Goal: Information Seeking & Learning: Learn about a topic

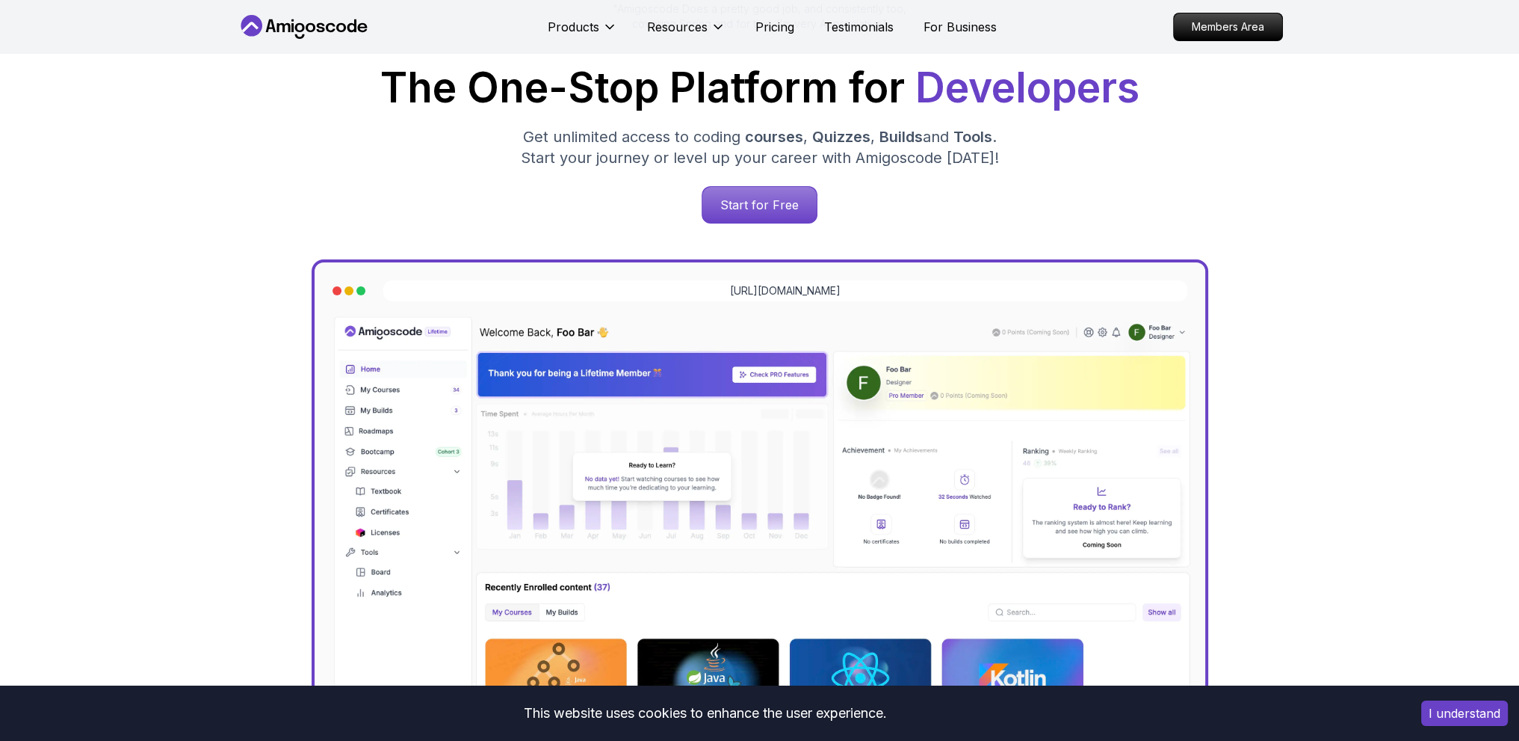
scroll to position [224, 0]
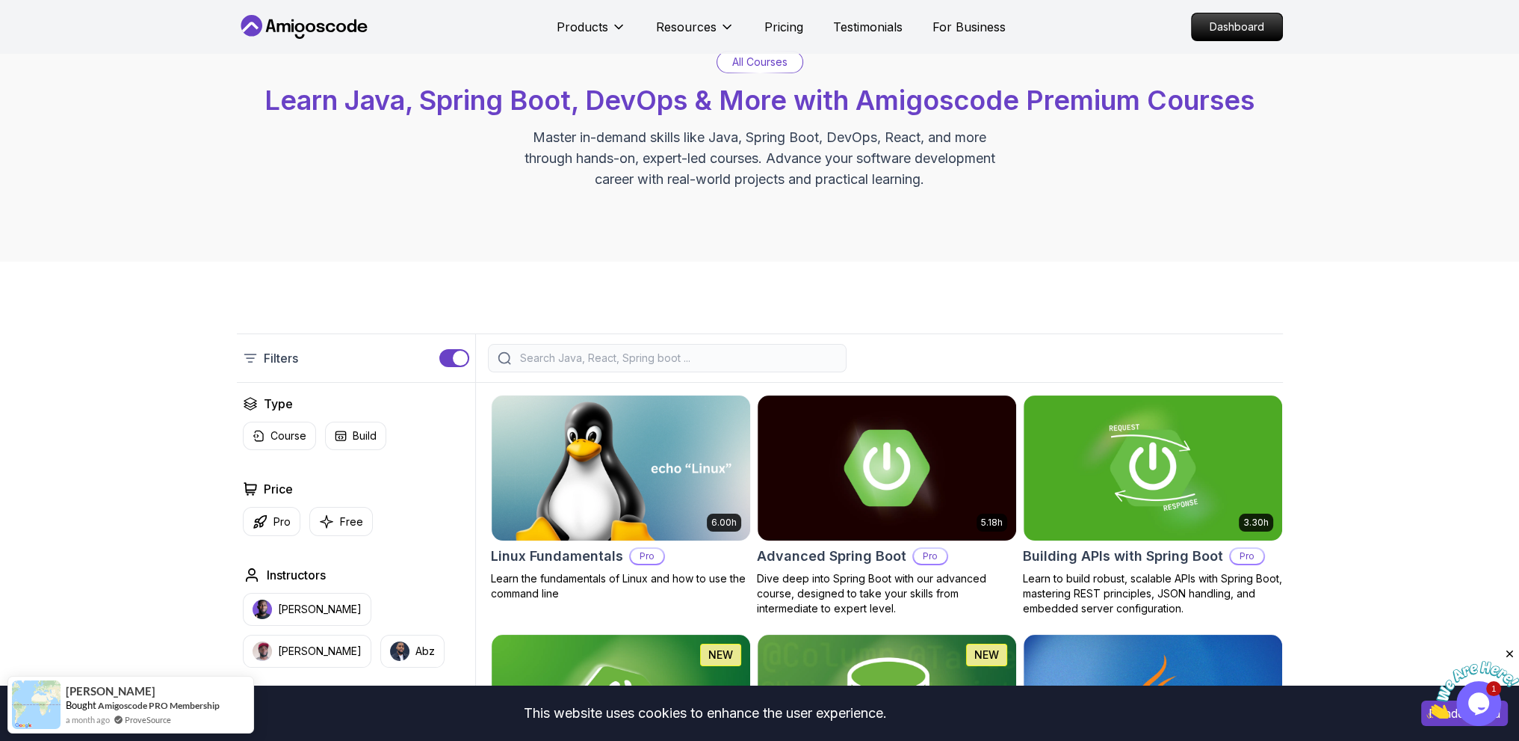
scroll to position [299, 0]
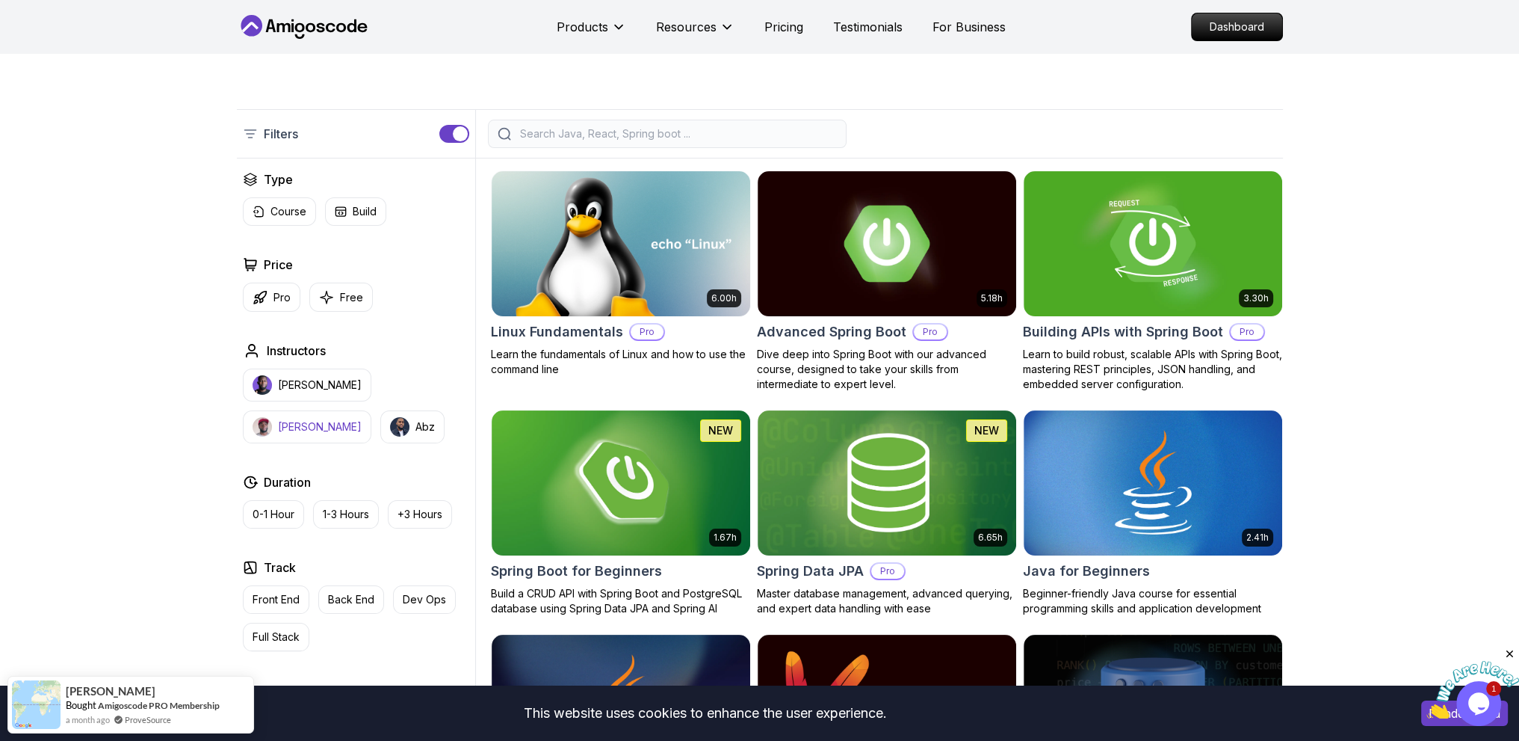
click at [362, 419] on p "[PERSON_NAME]" at bounding box center [320, 426] width 84 height 15
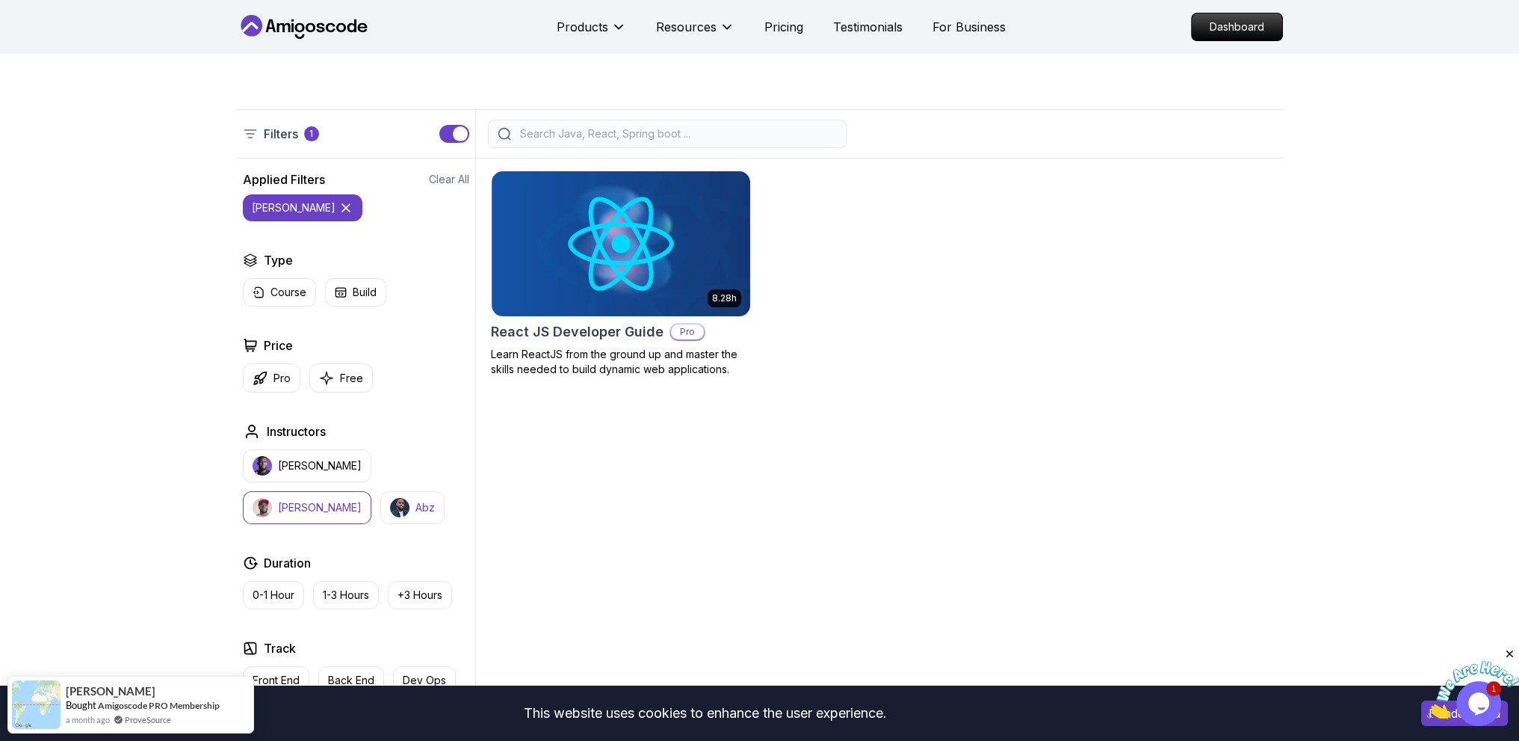
click at [380, 511] on button "Abz" at bounding box center [412, 507] width 64 height 33
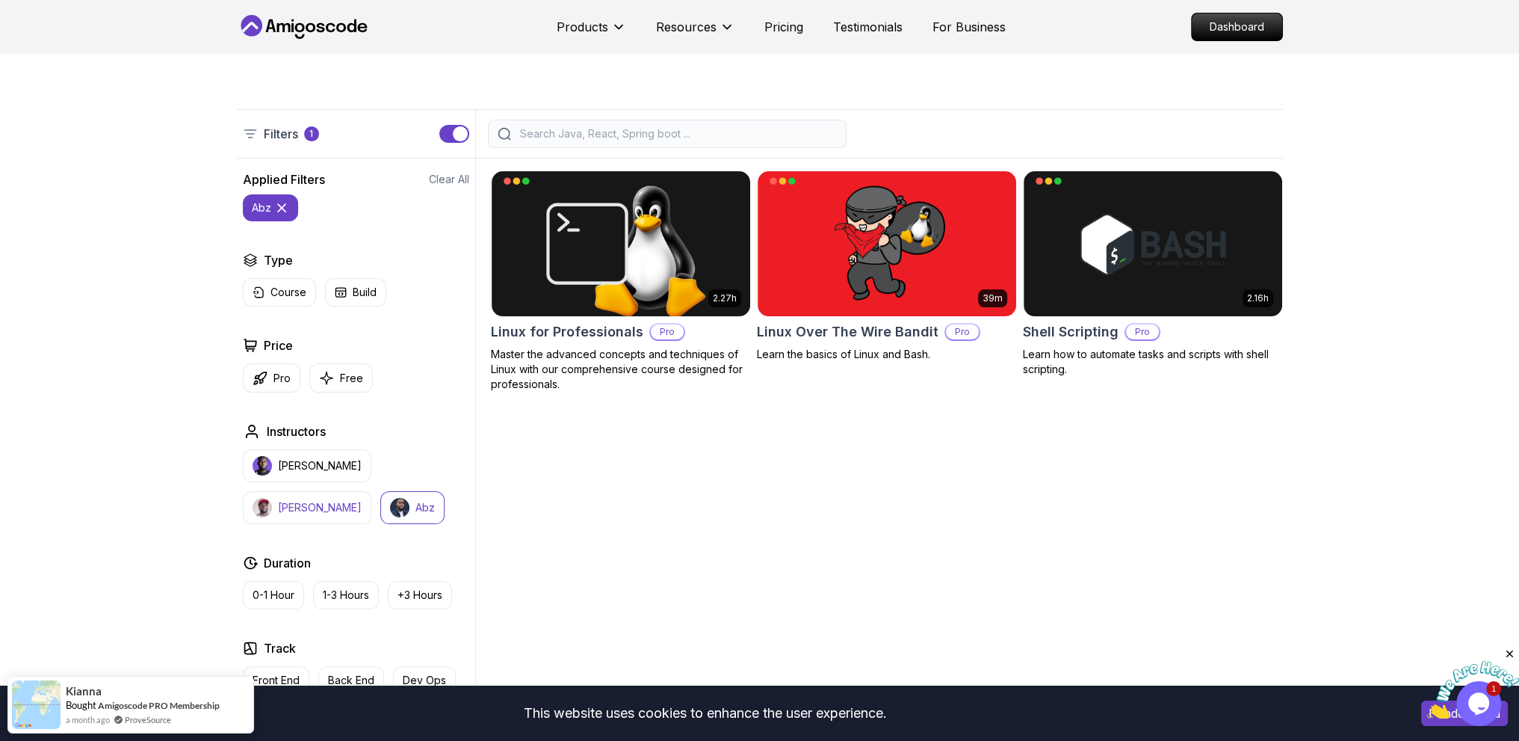
click at [272, 498] on img "button" at bounding box center [262, 507] width 19 height 19
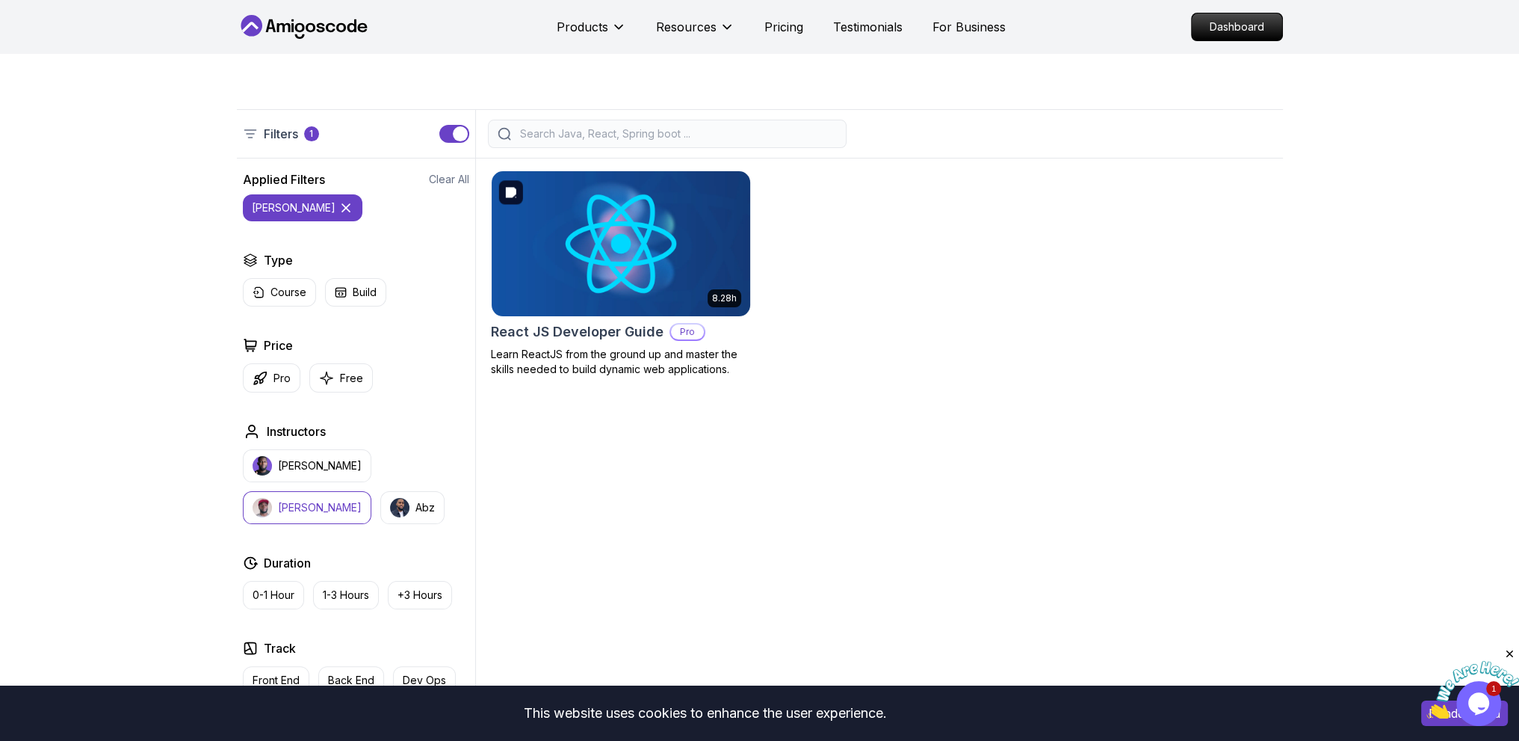
click at [596, 230] on img at bounding box center [620, 243] width 271 height 152
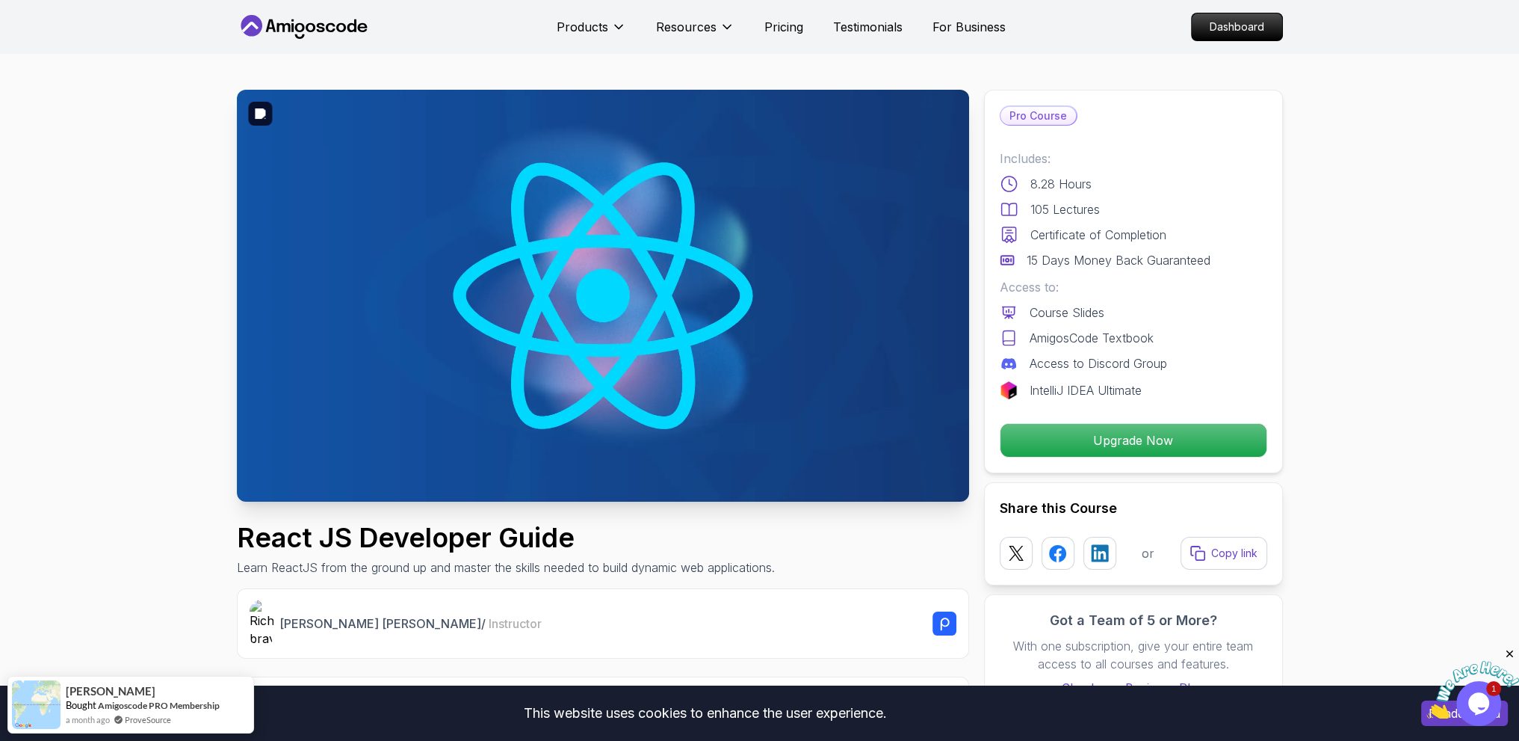
click at [525, 325] on img at bounding box center [603, 296] width 732 height 412
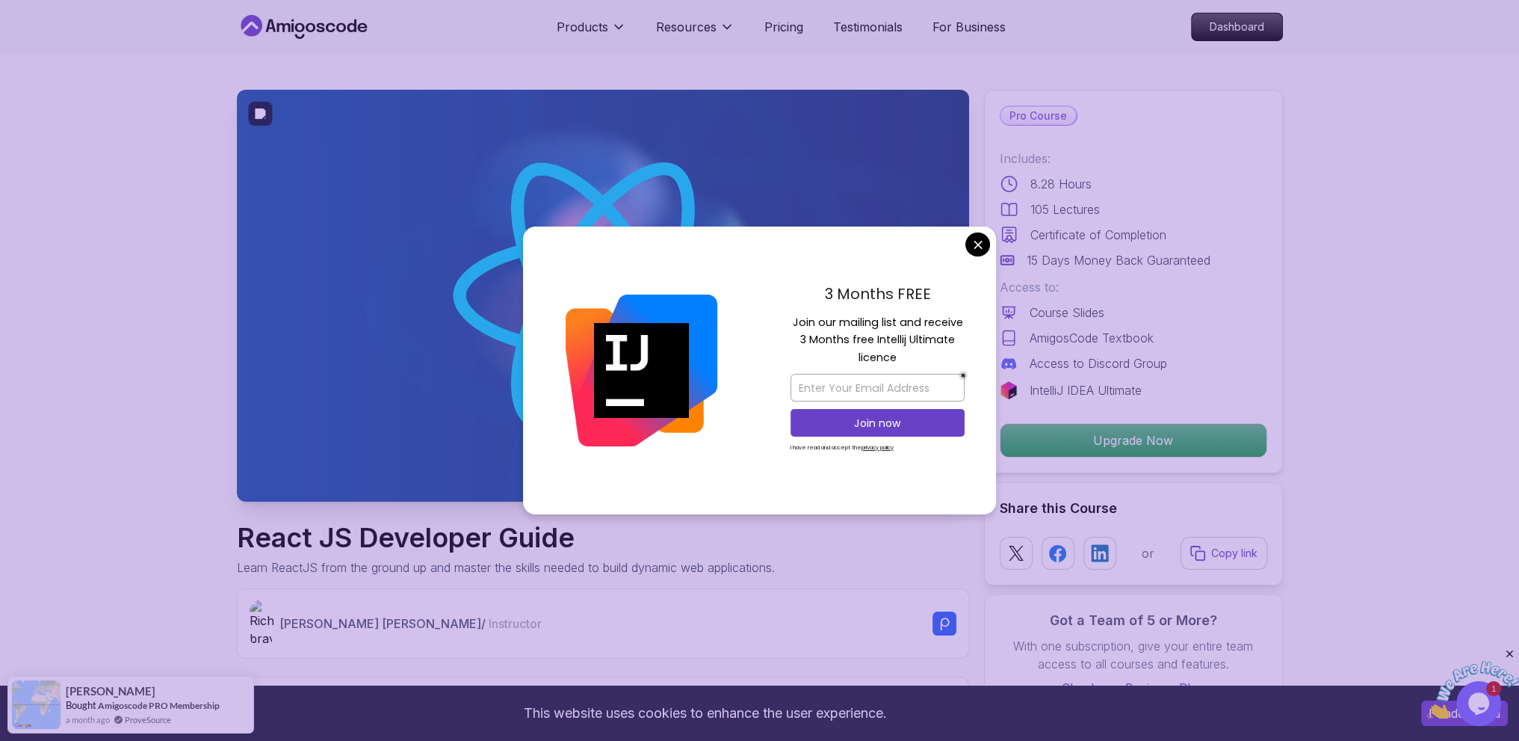
scroll to position [448, 0]
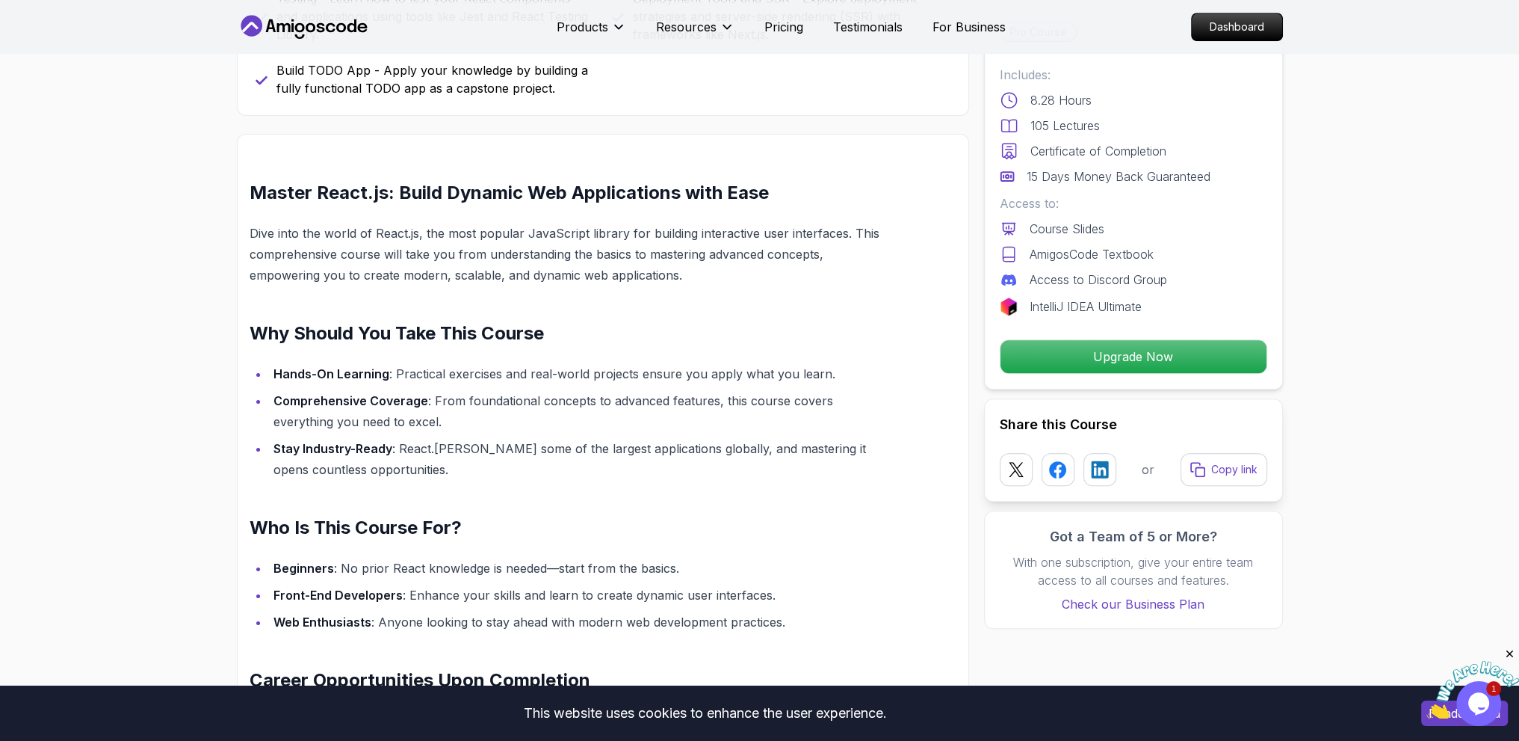
scroll to position [1719, 0]
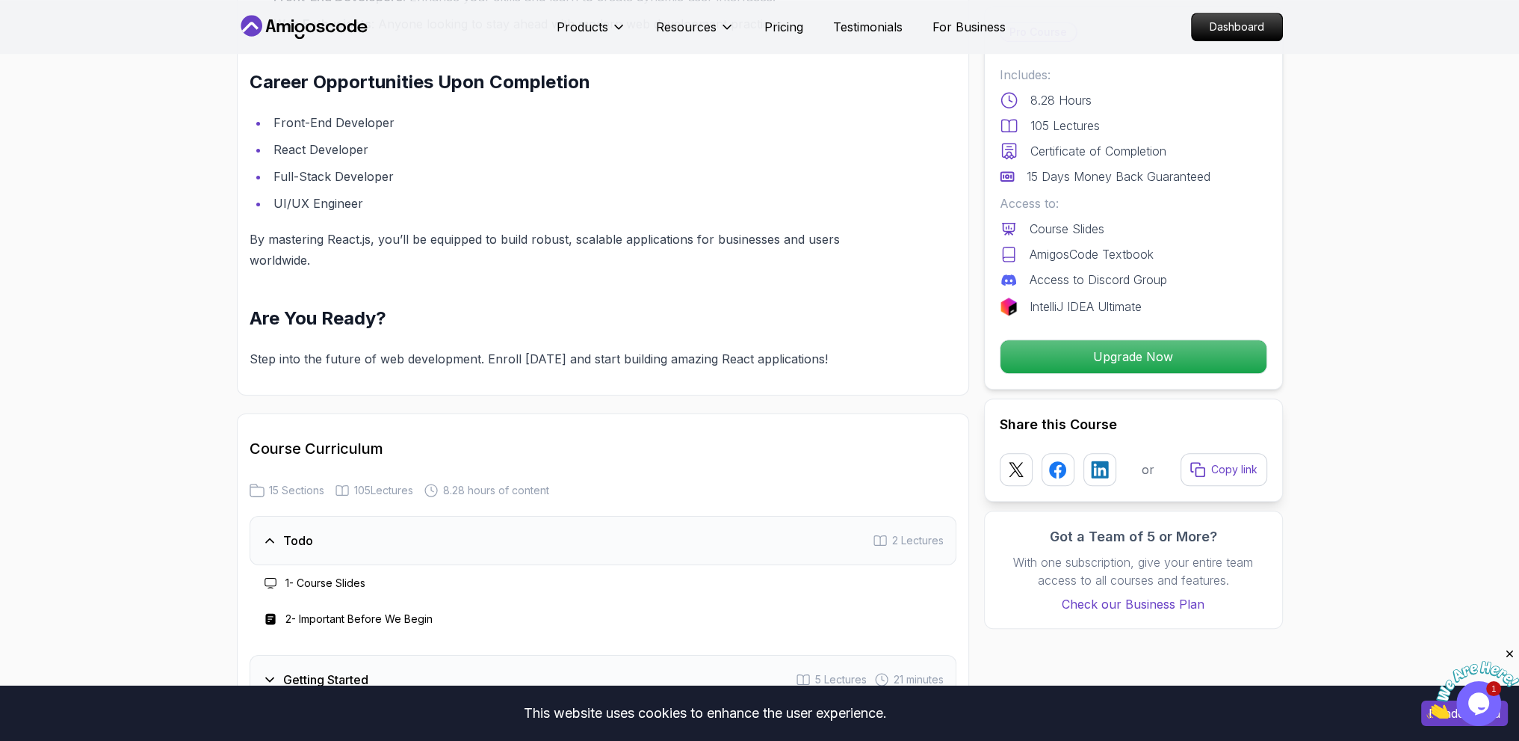
drag, startPoint x: 540, startPoint y: 312, endPoint x: 102, endPoint y: 277, distance: 439.3
click at [102, 276] on section "React JS Developer Guide Learn ReactJS from the ground up and master the skills…" at bounding box center [759, 16] width 1519 height 3363
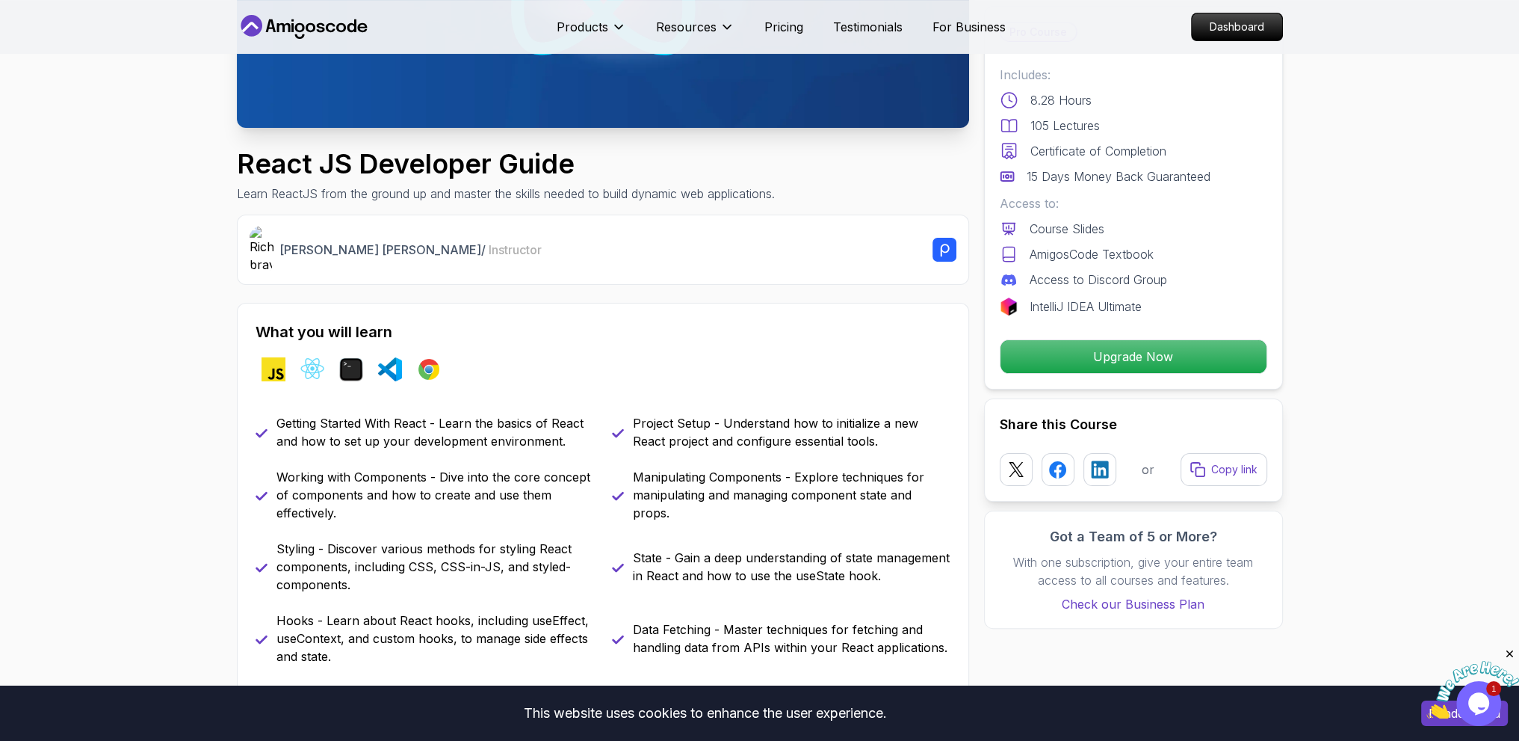
scroll to position [0, 0]
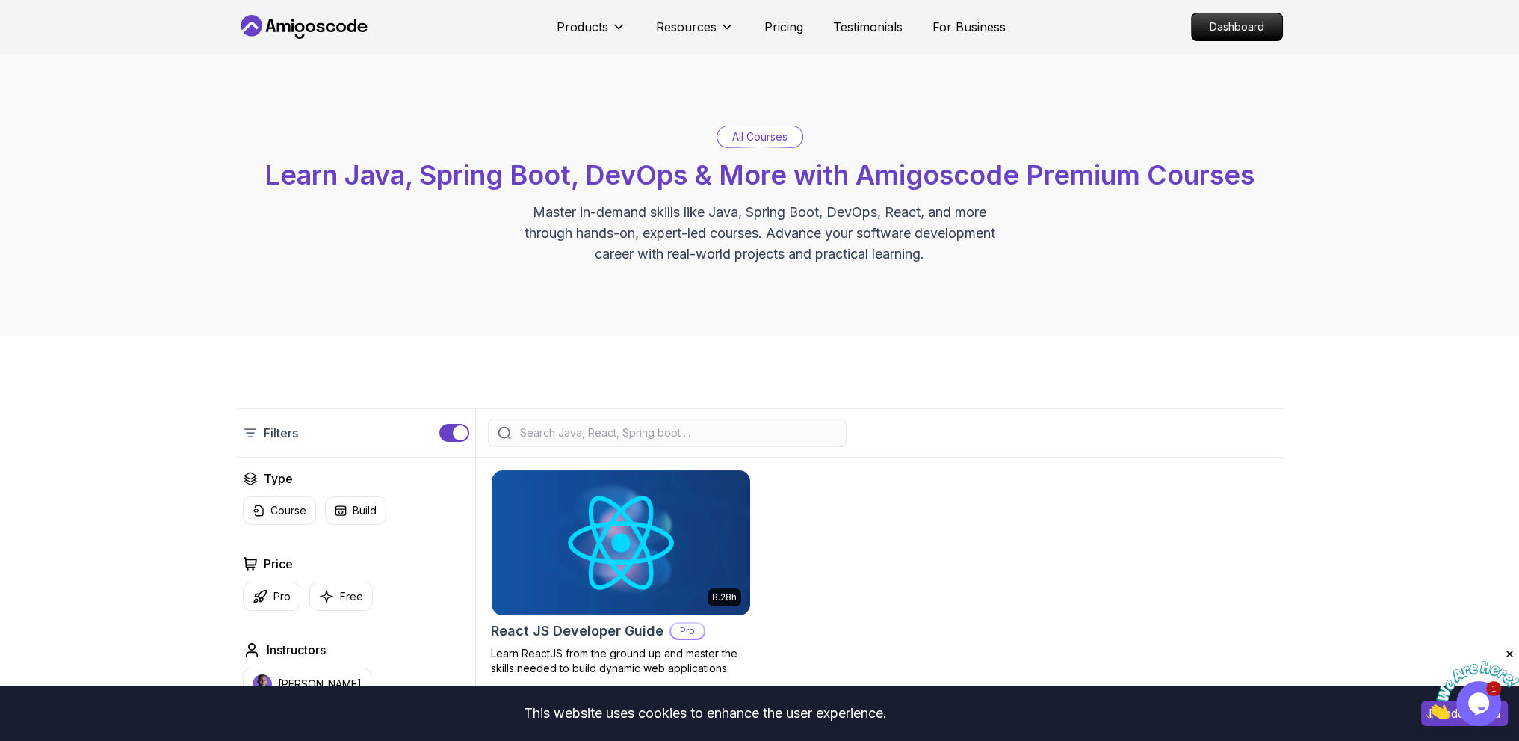
scroll to position [299, 0]
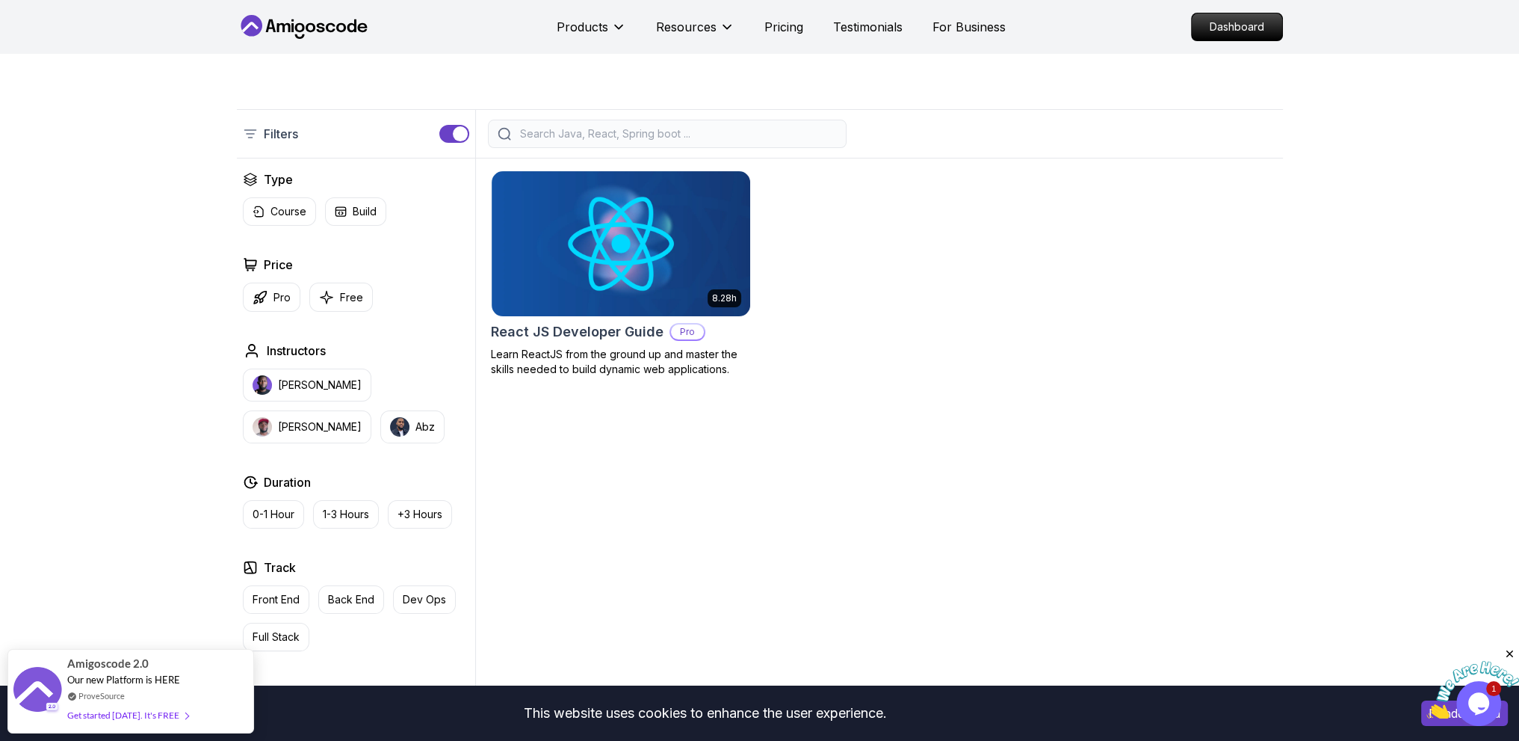
drag, startPoint x: 114, startPoint y: 272, endPoint x: 106, endPoint y: 210, distance: 62.5
click at [106, 210] on div "Filters Filters Type Course Build Price Pro Free Instructors Nelson Djalo Richa…" at bounding box center [759, 422] width 1519 height 770
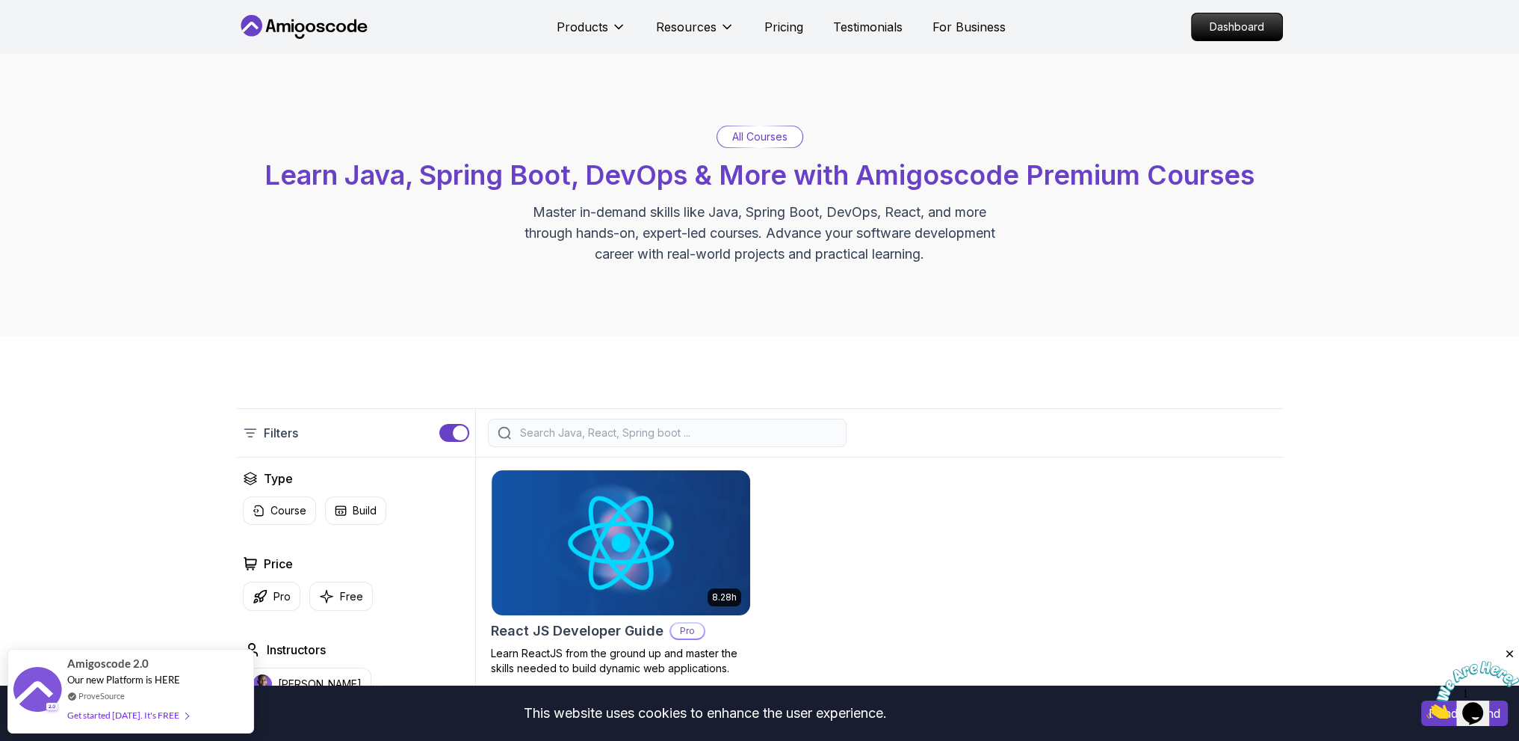
scroll to position [224, 0]
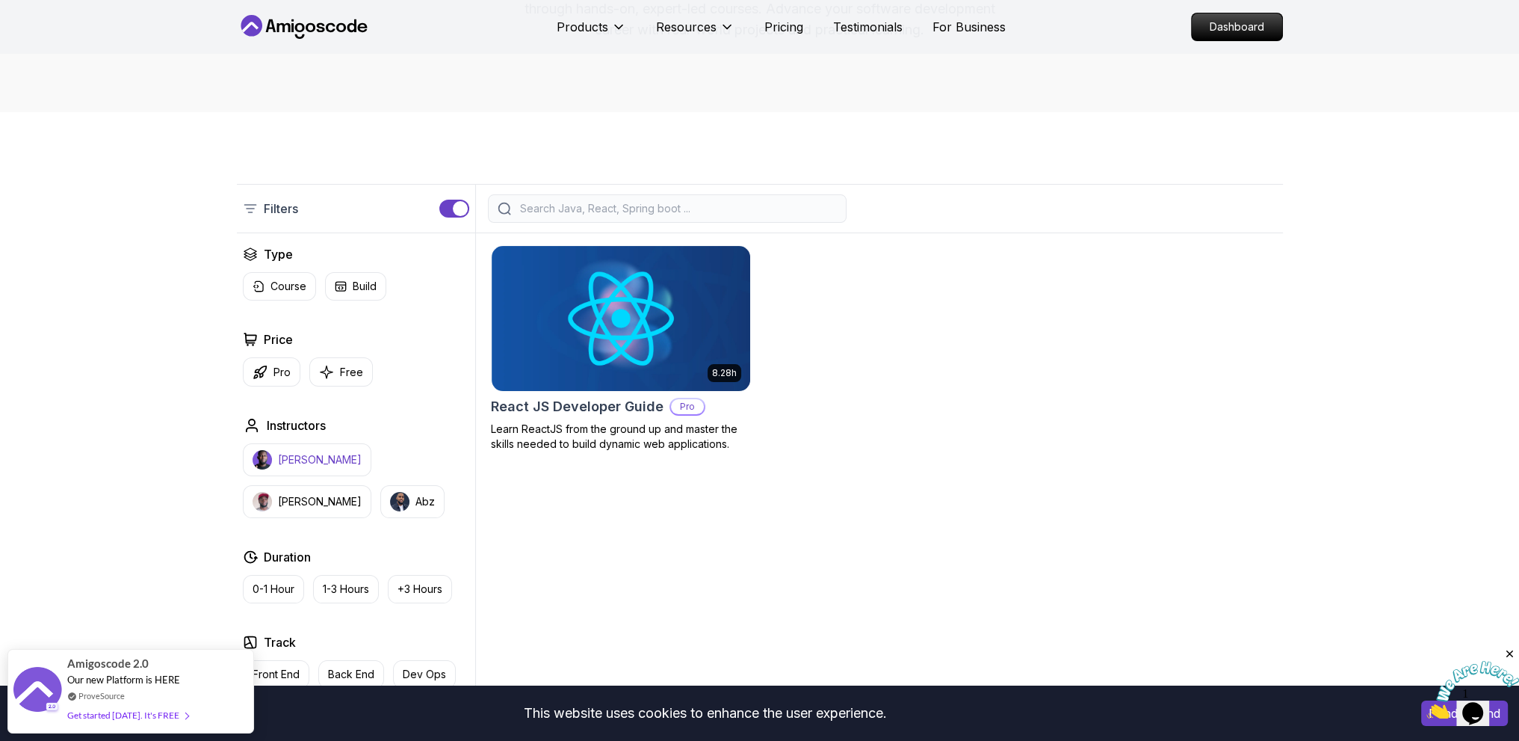
click at [318, 453] on p "[PERSON_NAME]" at bounding box center [320, 459] width 84 height 15
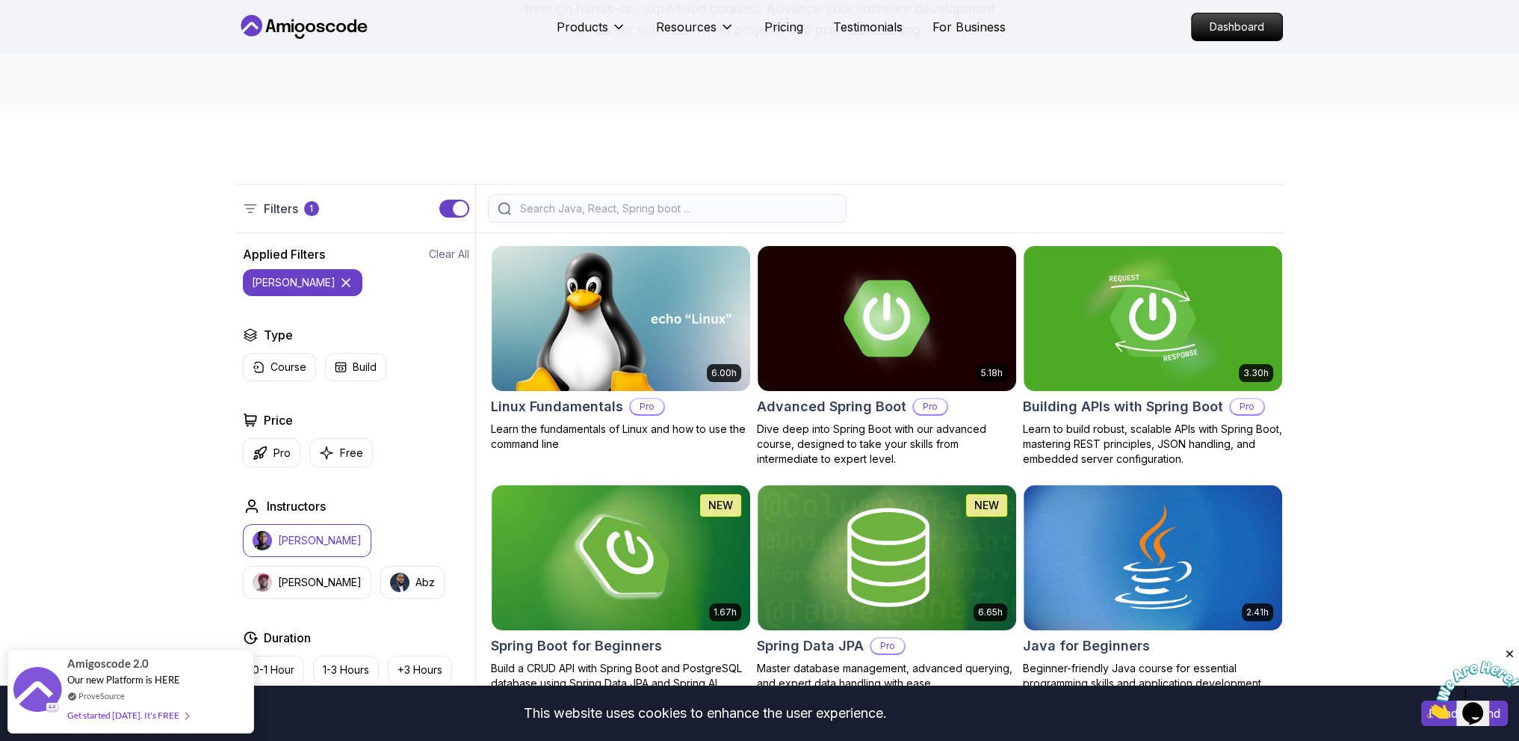
drag, startPoint x: 184, startPoint y: 230, endPoint x: 185, endPoint y: 136, distance: 94.2
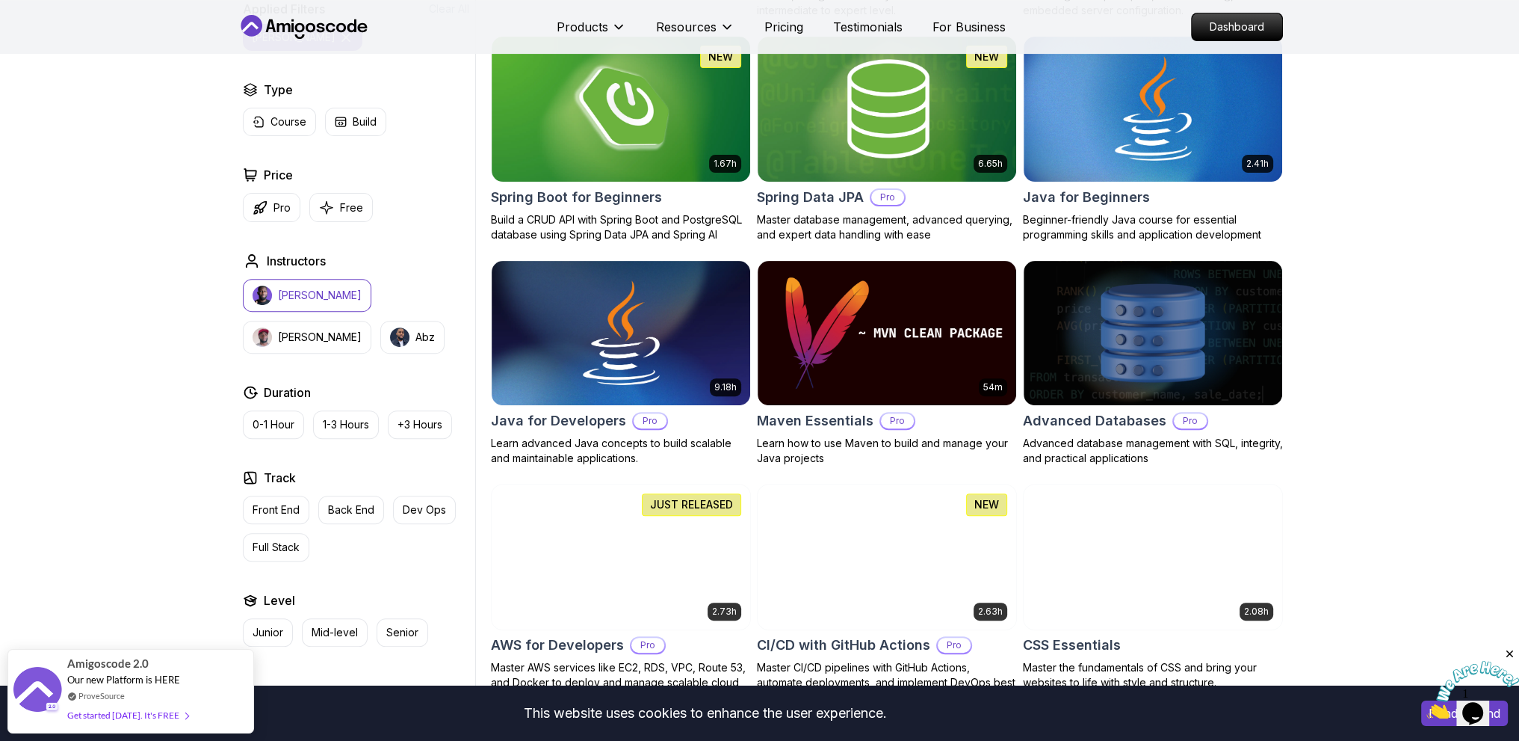
scroll to position [897, 0]
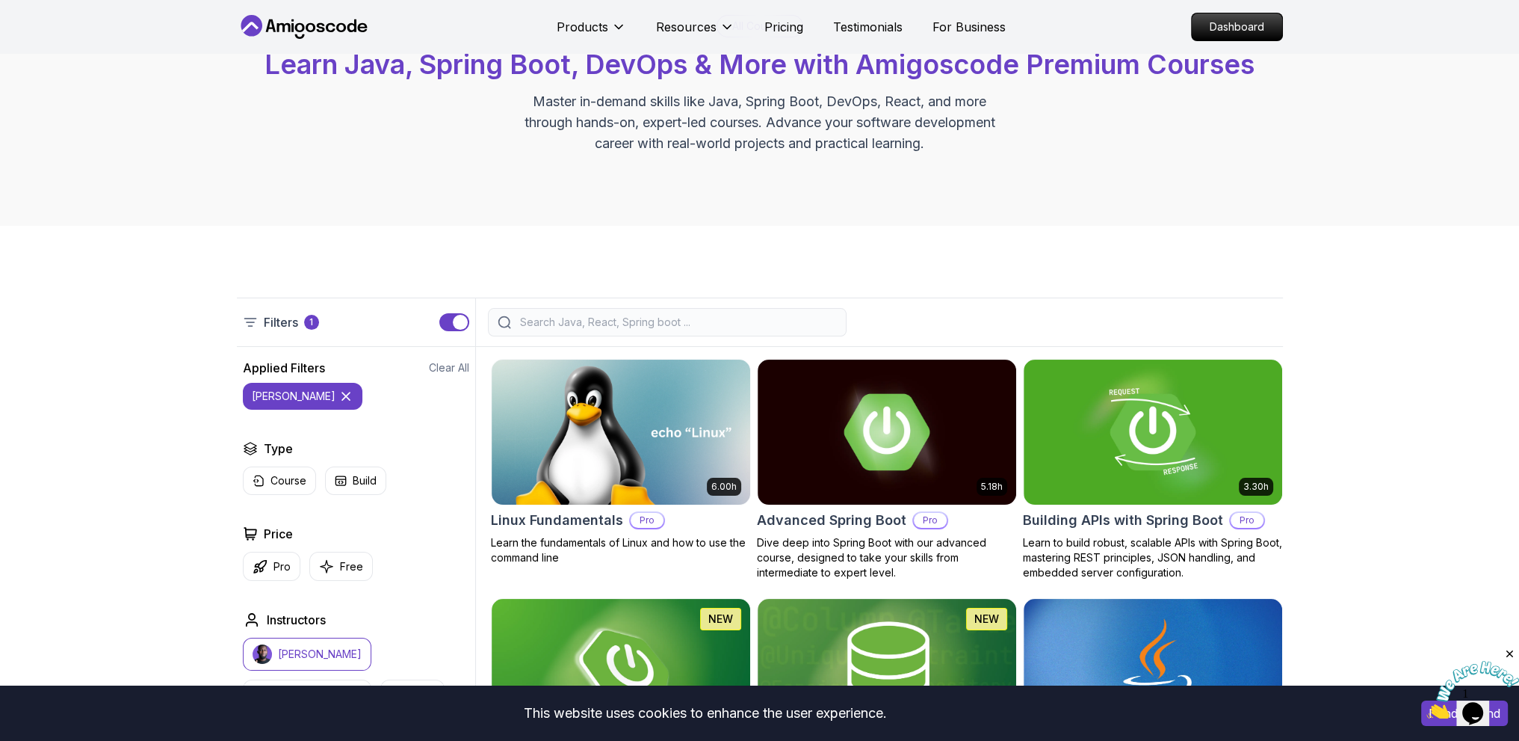
scroll to position [0, 0]
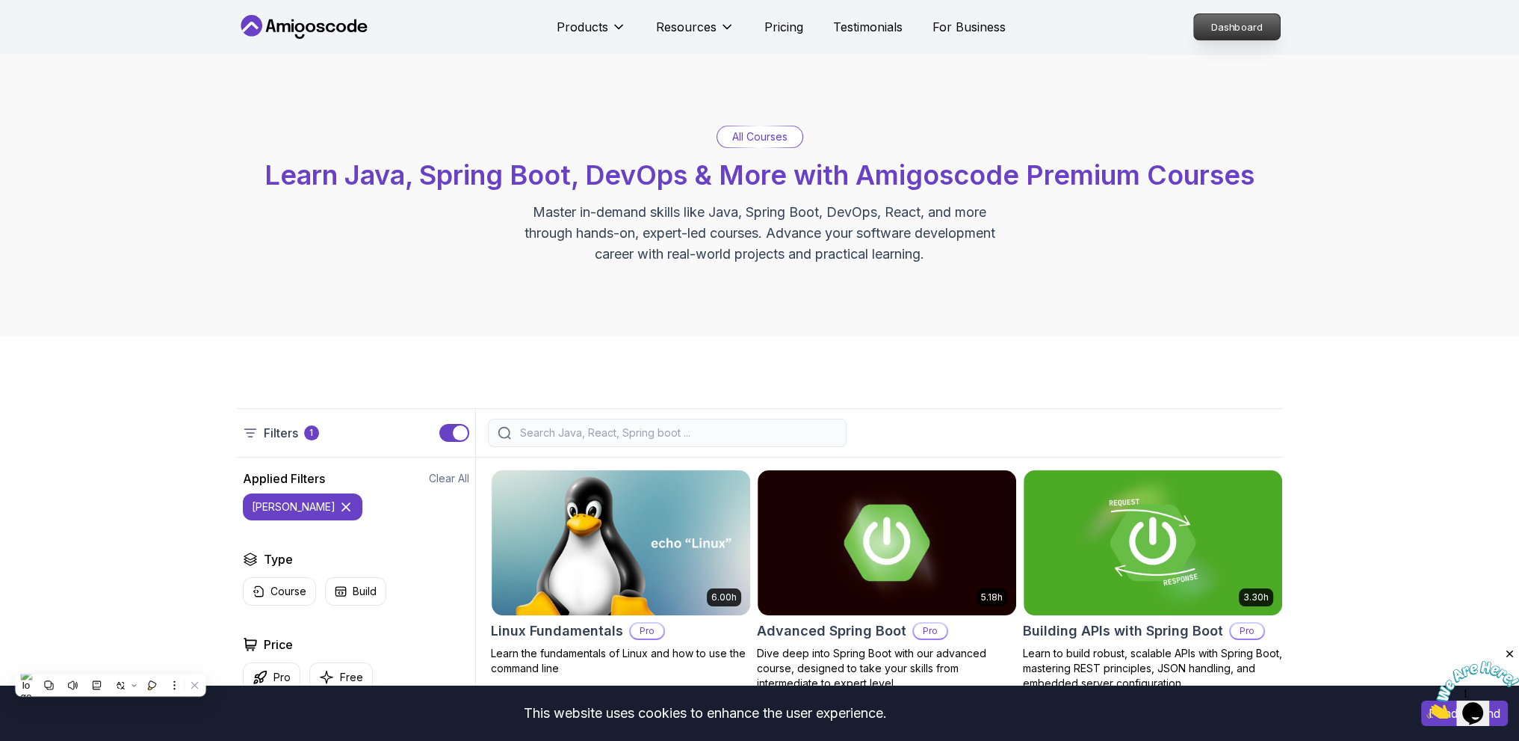
click at [1252, 22] on p "Dashboard" at bounding box center [1237, 26] width 86 height 25
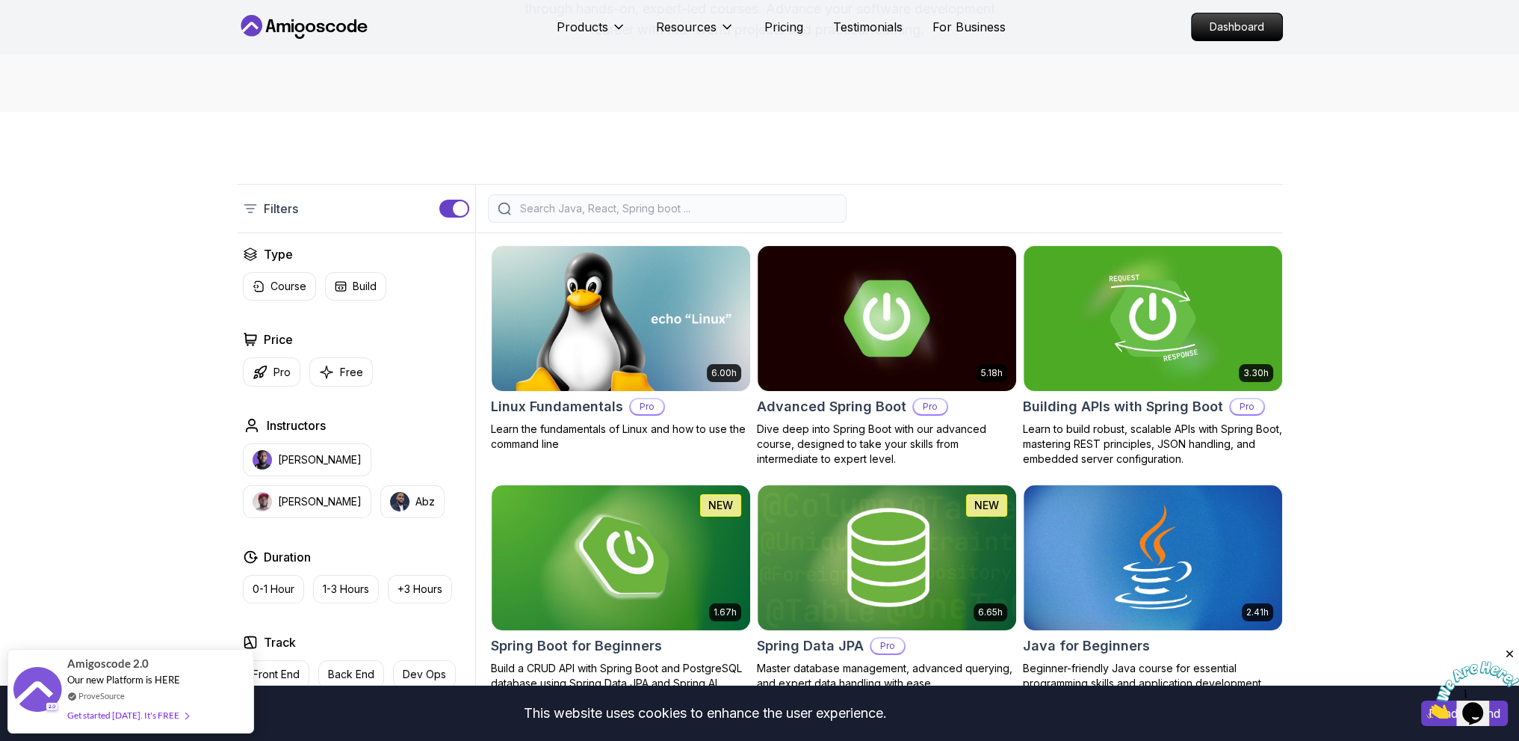
scroll to position [448, 0]
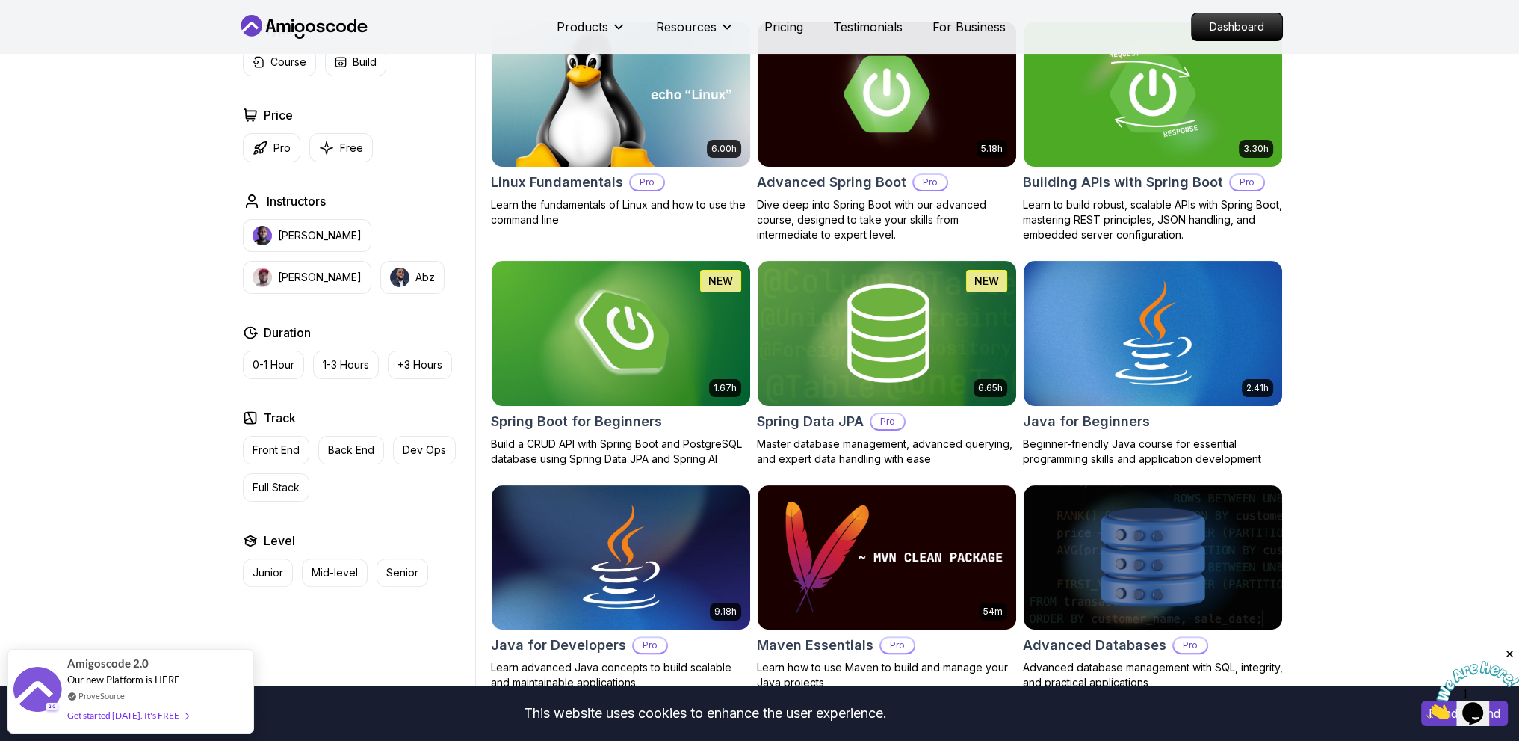
drag, startPoint x: 176, startPoint y: 285, endPoint x: 107, endPoint y: 224, distance: 91.6
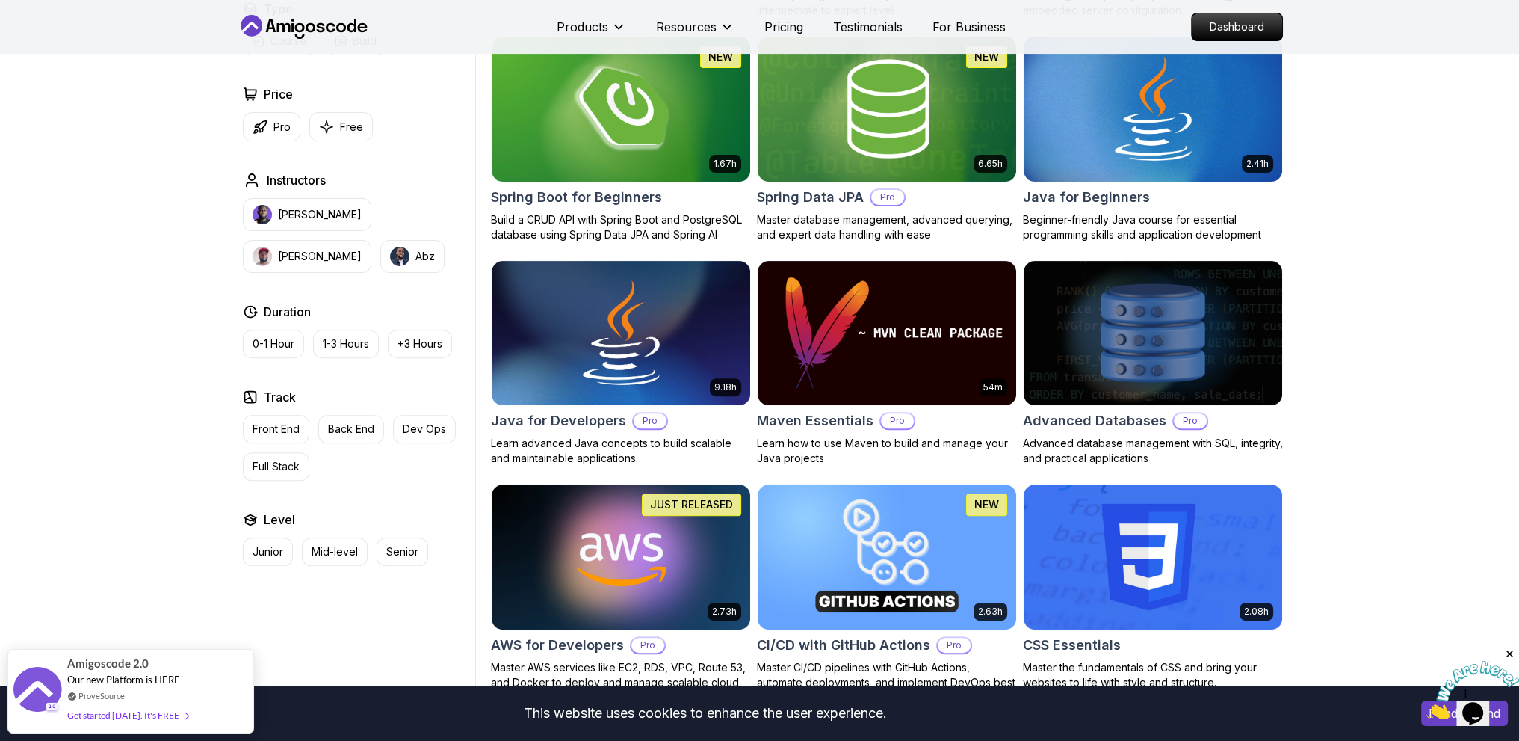
drag, startPoint x: 88, startPoint y: 319, endPoint x: 99, endPoint y: 223, distance: 96.2
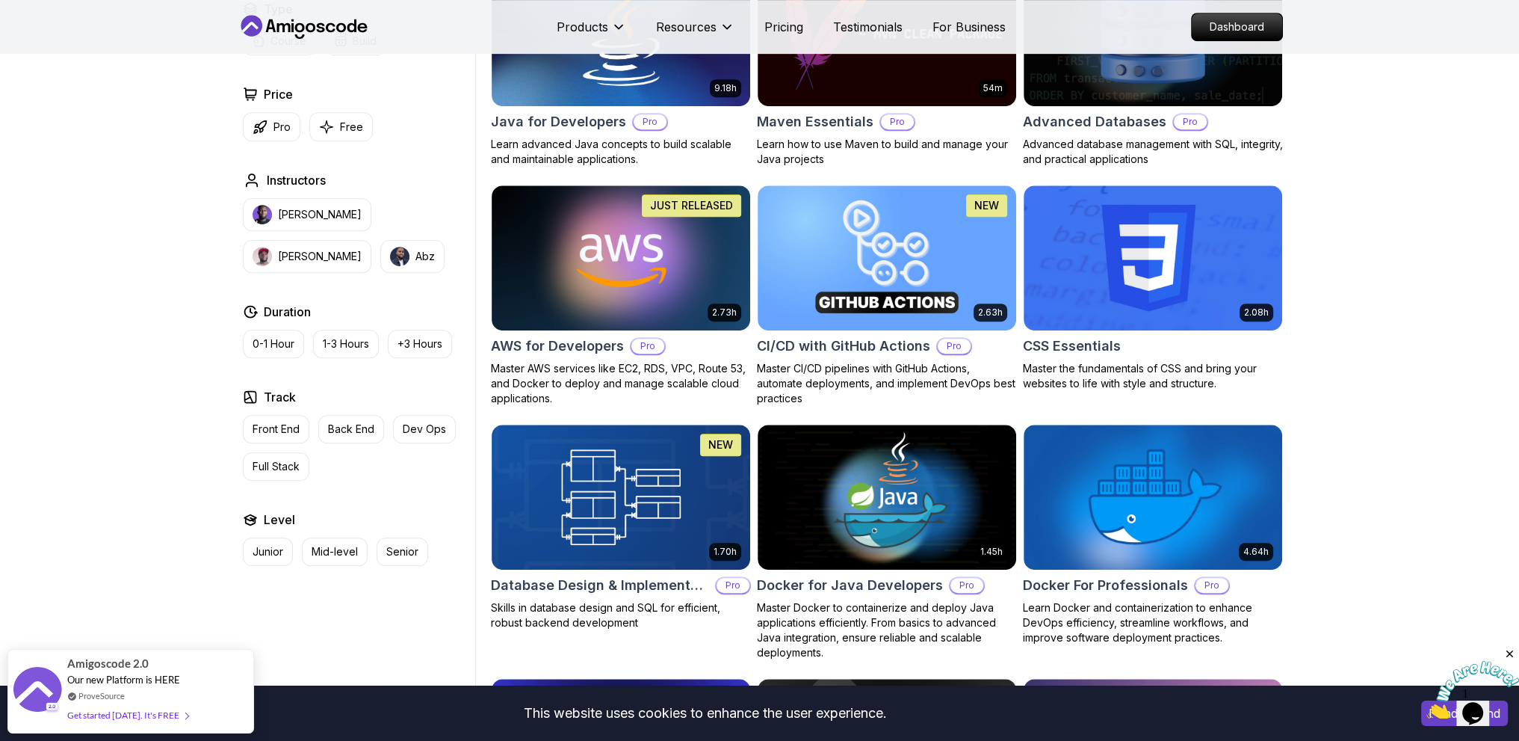
drag, startPoint x: 153, startPoint y: 318, endPoint x: 149, endPoint y: 242, distance: 76.3
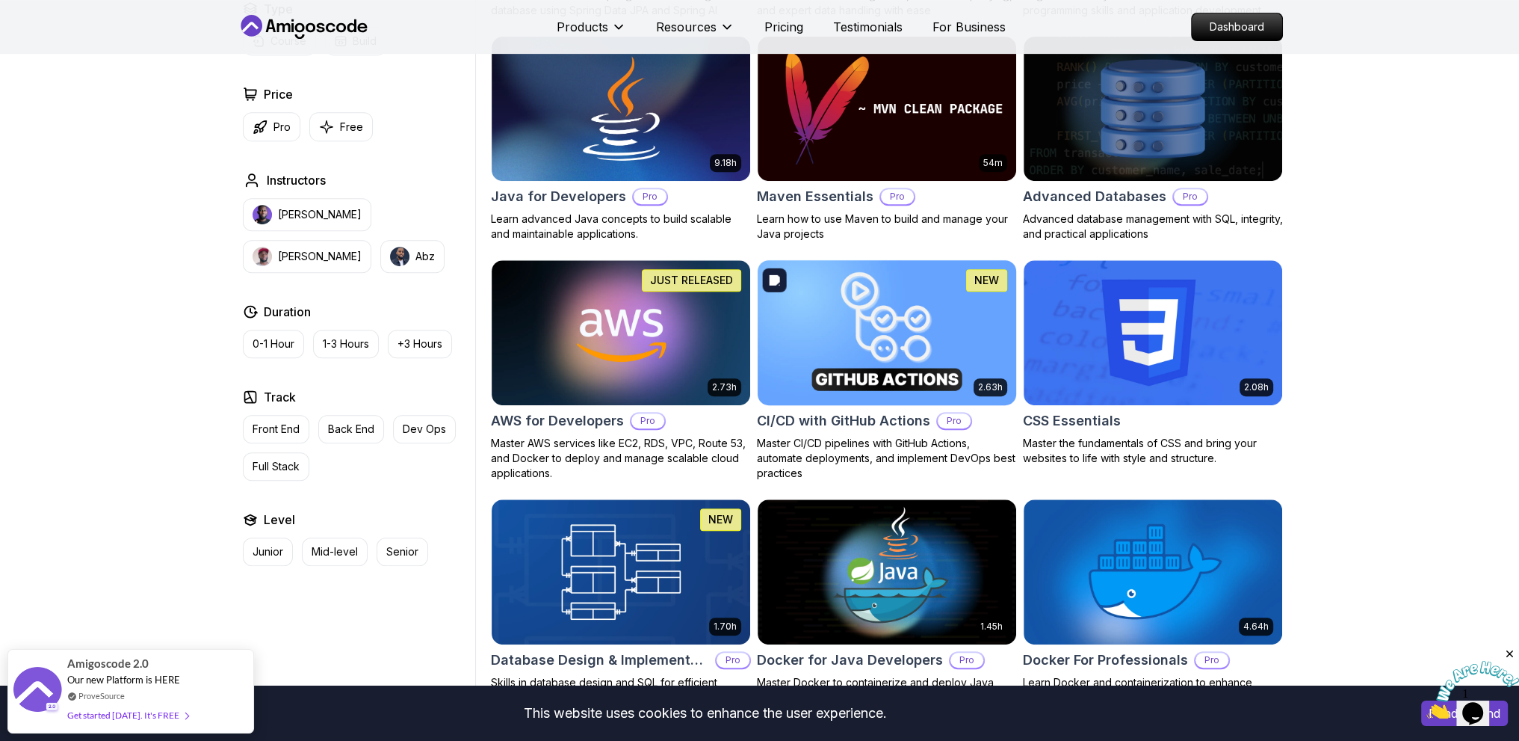
scroll to position [260, 0]
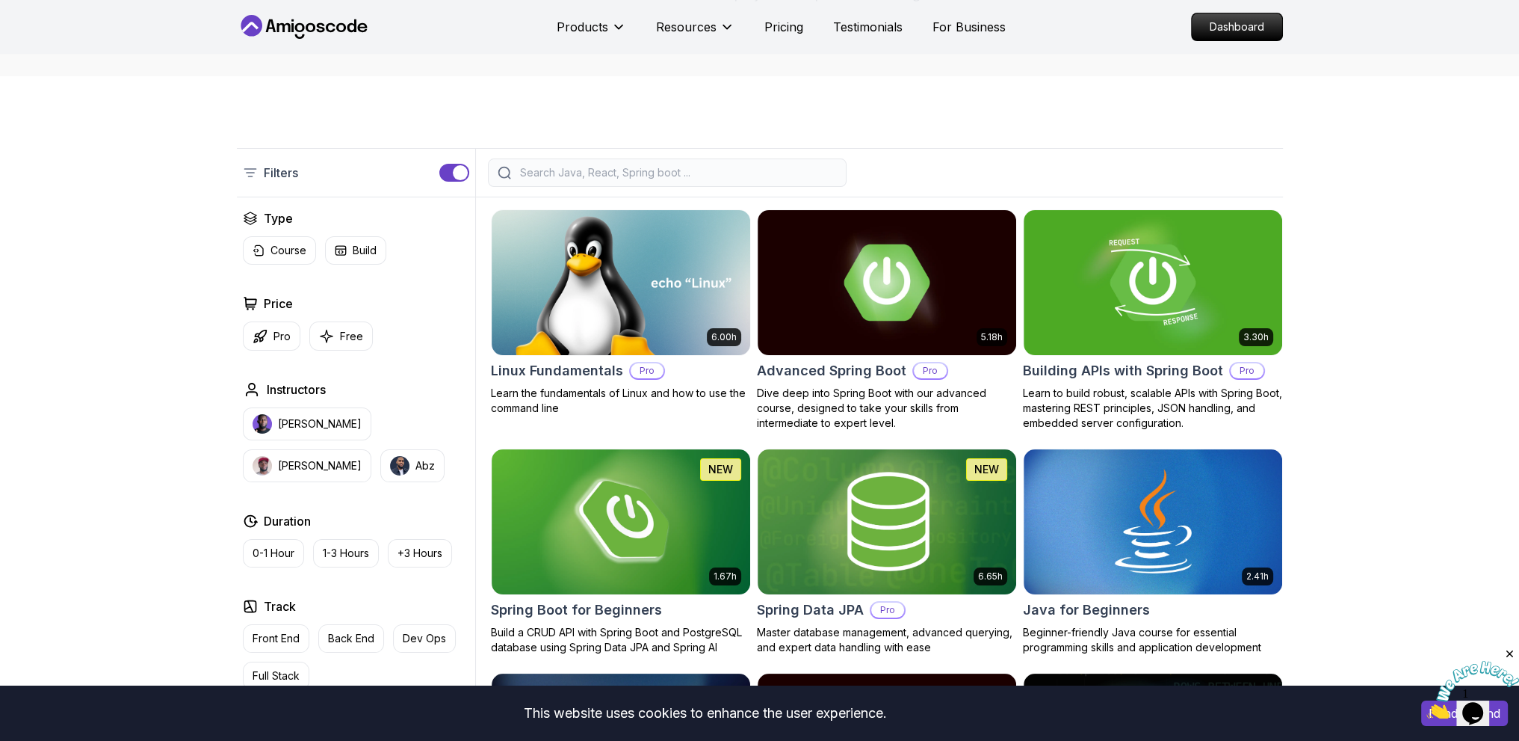
click at [442, 175] on button "button" at bounding box center [454, 173] width 30 height 18
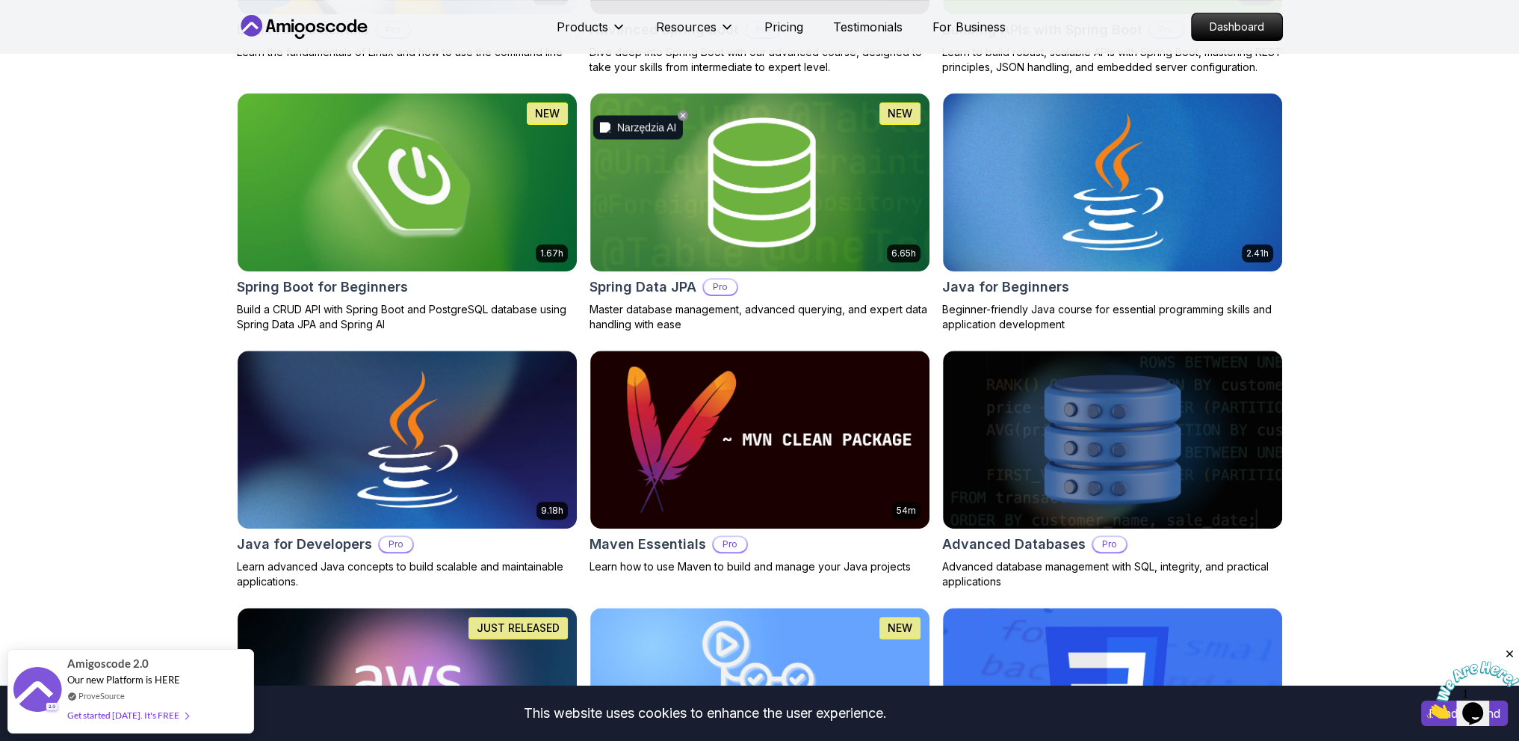
scroll to position [484, 0]
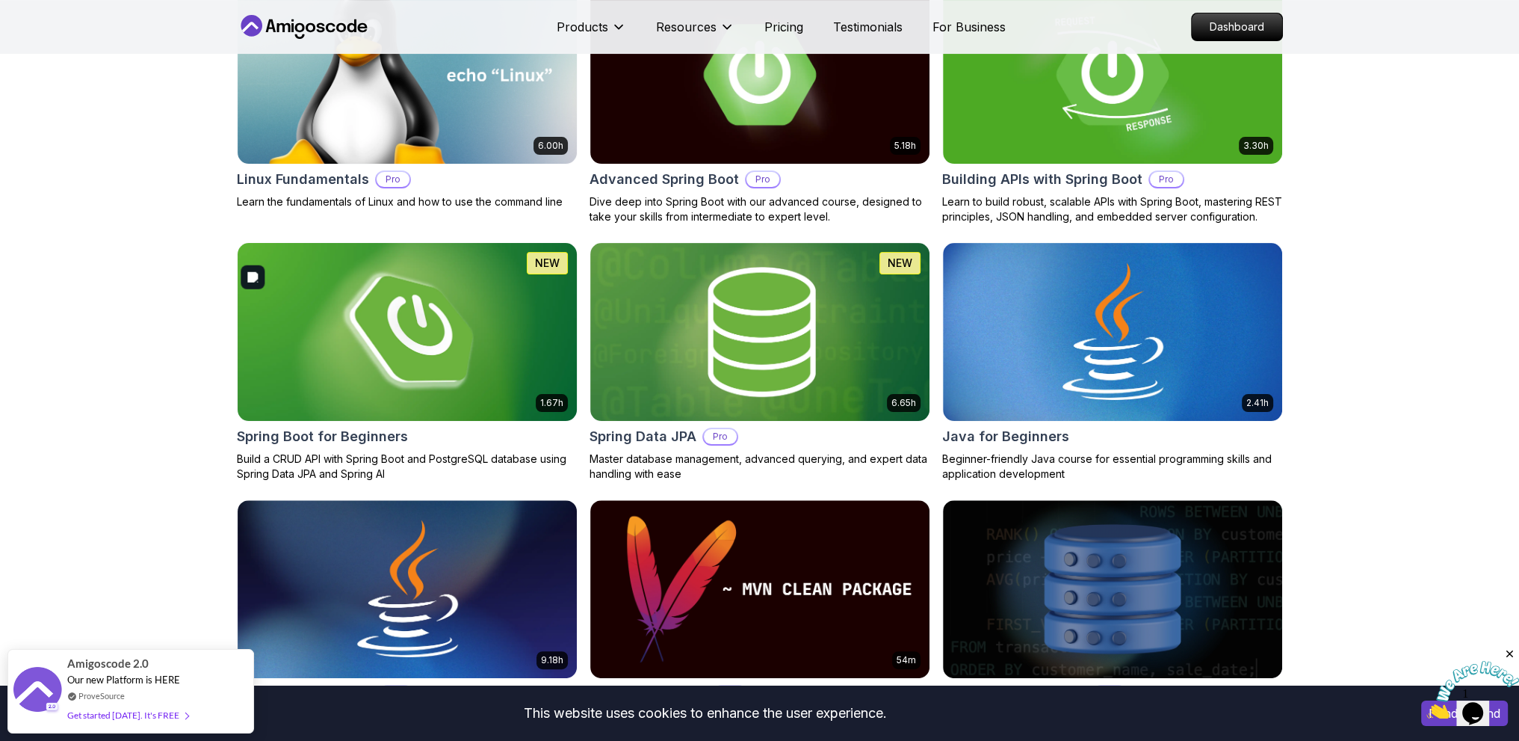
click at [425, 333] on img at bounding box center [407, 331] width 356 height 187
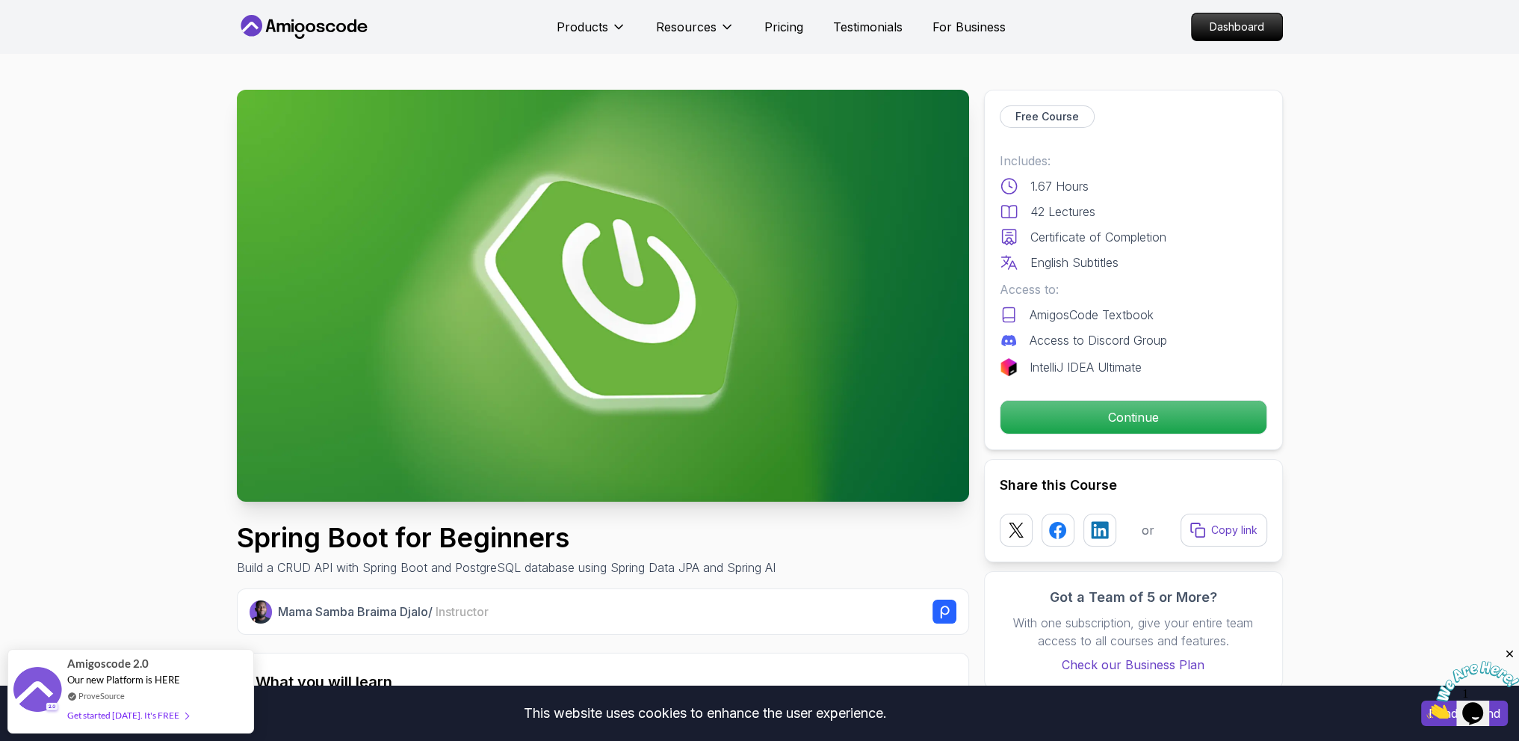
drag, startPoint x: 64, startPoint y: 302, endPoint x: 78, endPoint y: 229, distance: 73.9
click at [1130, 415] on p "Continue" at bounding box center [1133, 416] width 253 height 31
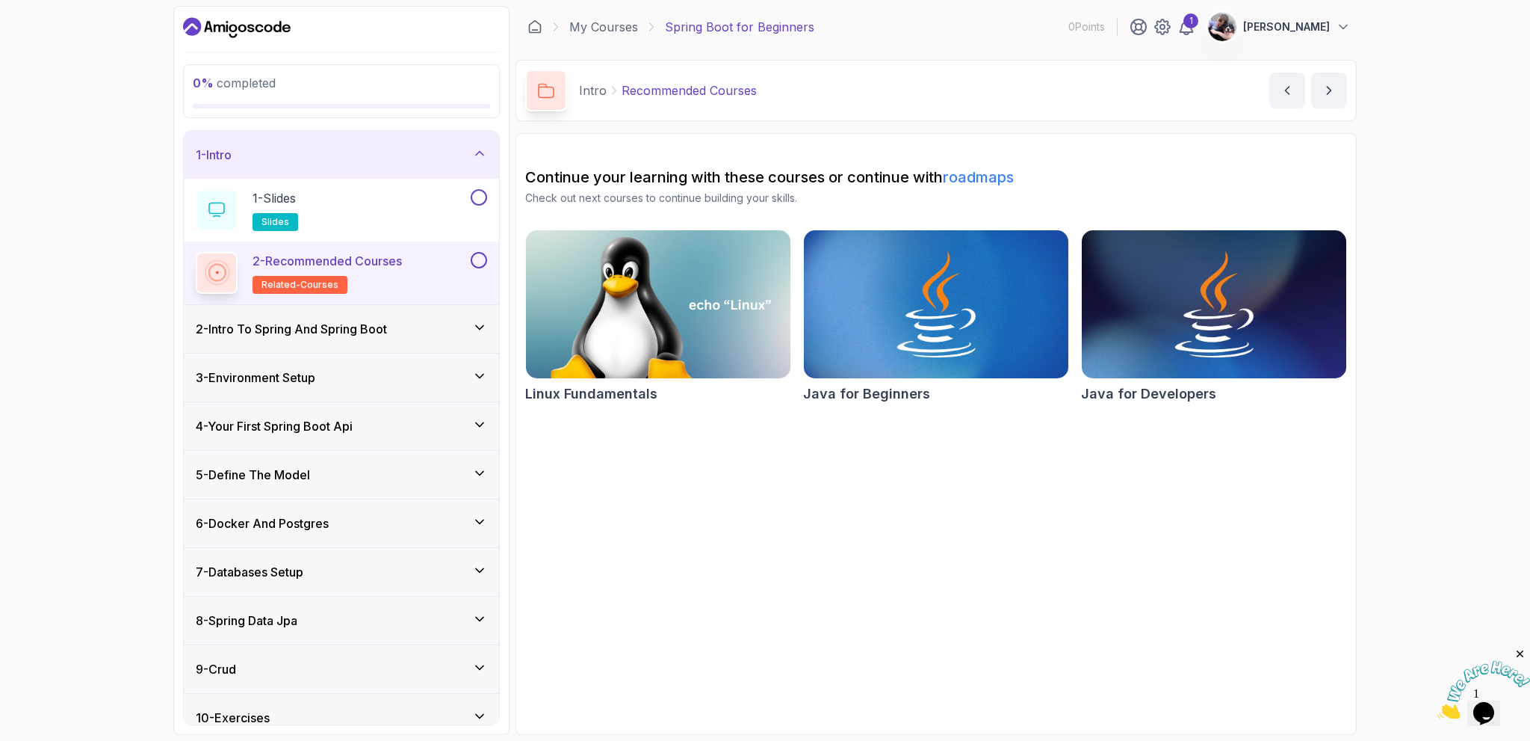
click at [705, 85] on p "Recommended Courses" at bounding box center [689, 90] width 135 height 18
click at [767, 27] on p "Spring Boot for Beginners" at bounding box center [739, 27] width 149 height 18
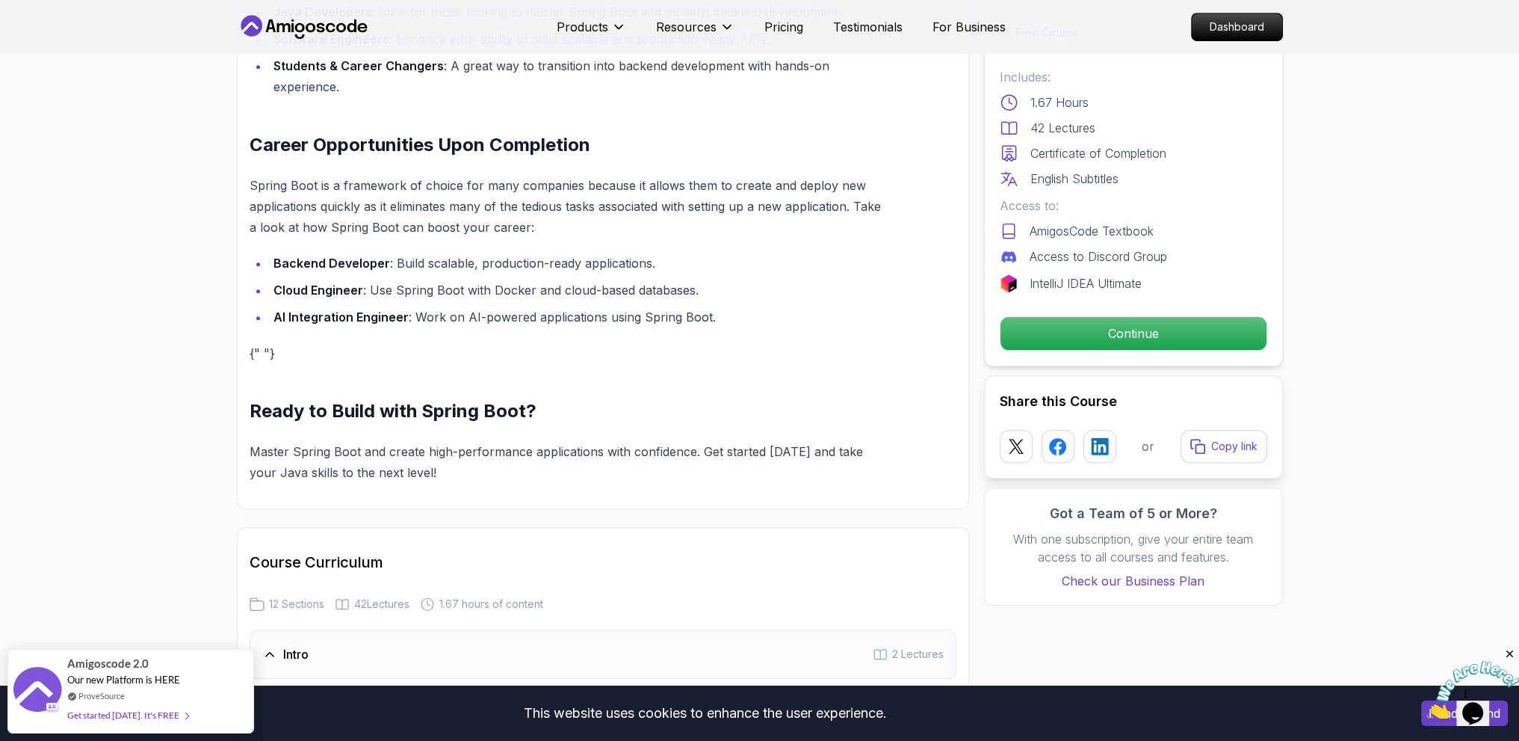
scroll to position [1719, 0]
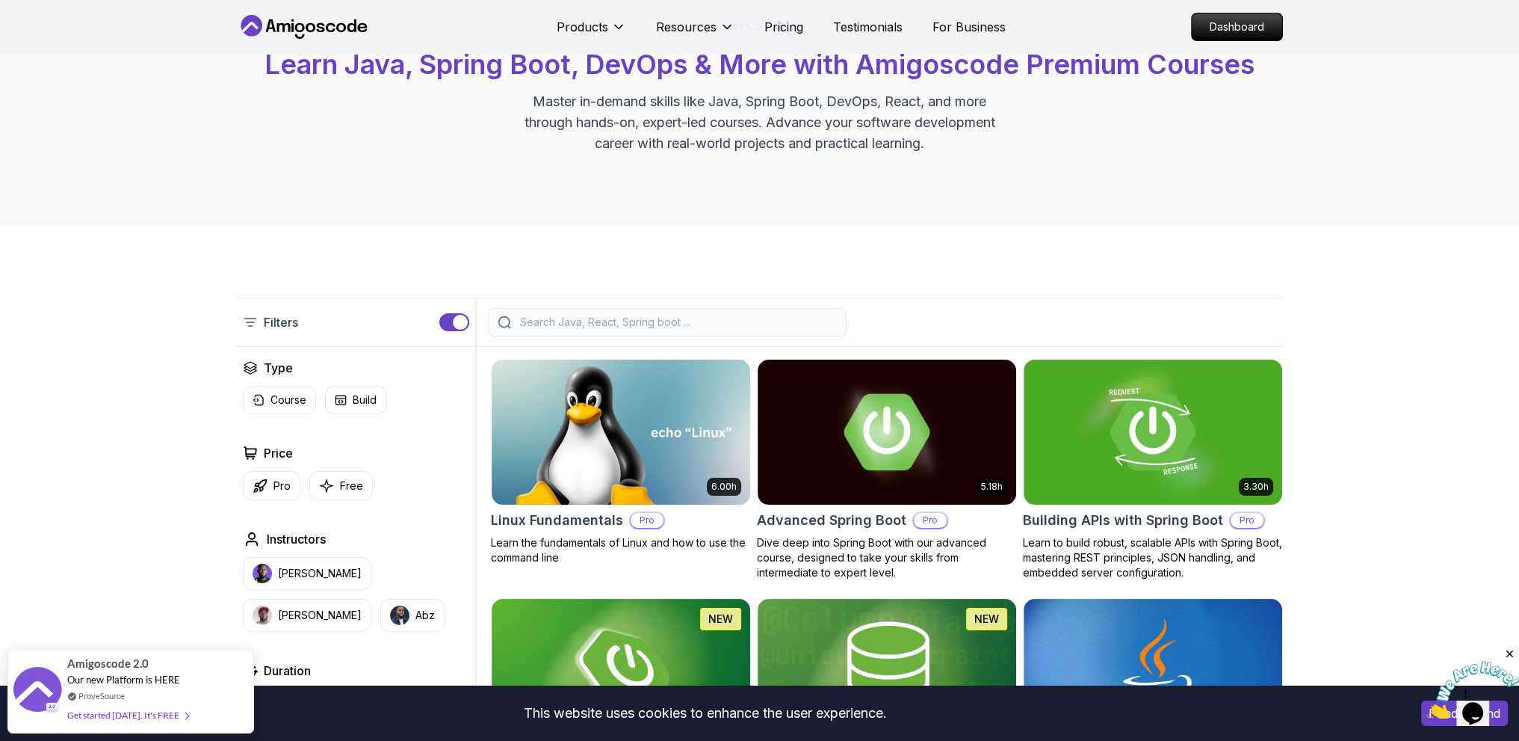
scroll to position [335, 0]
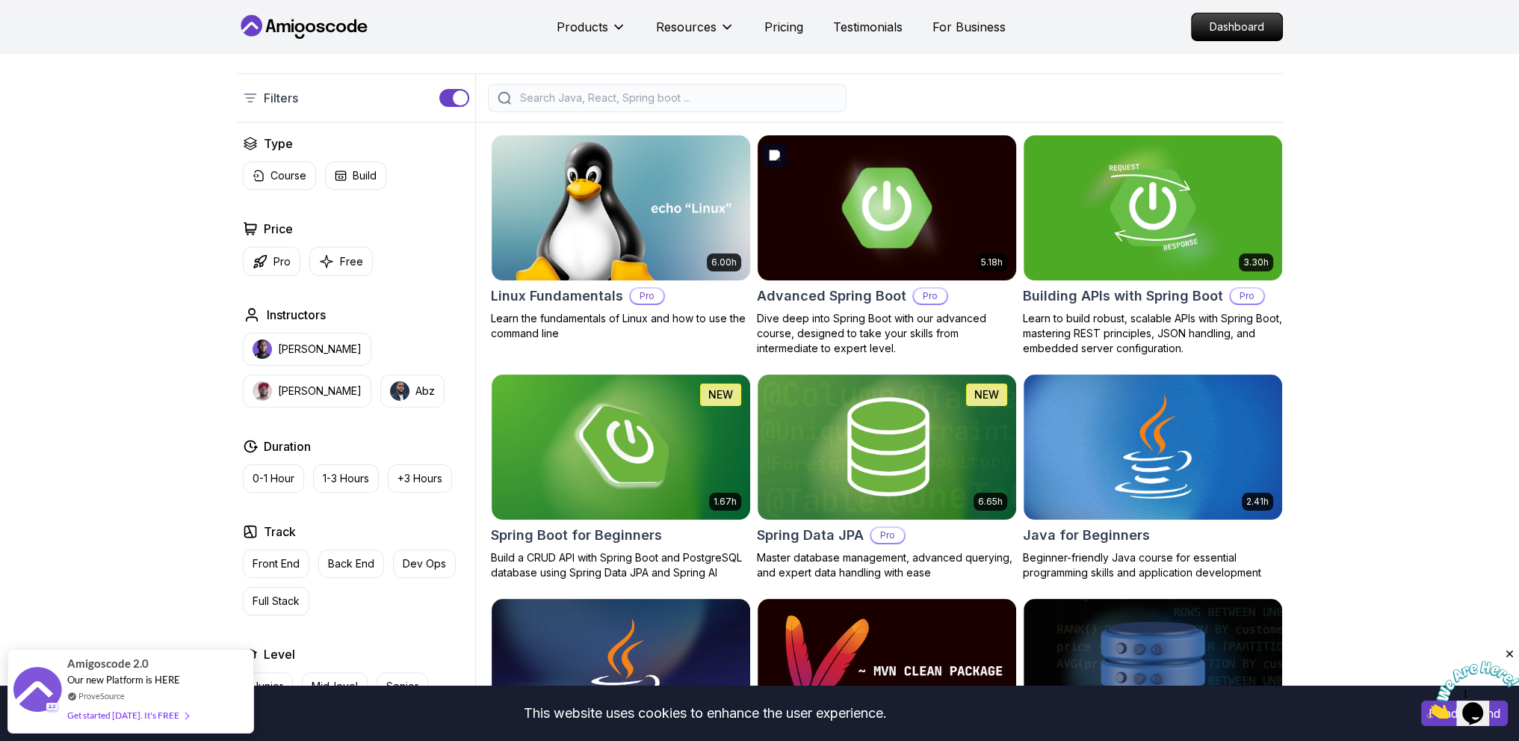
click at [862, 228] on img at bounding box center [886, 208] width 271 height 152
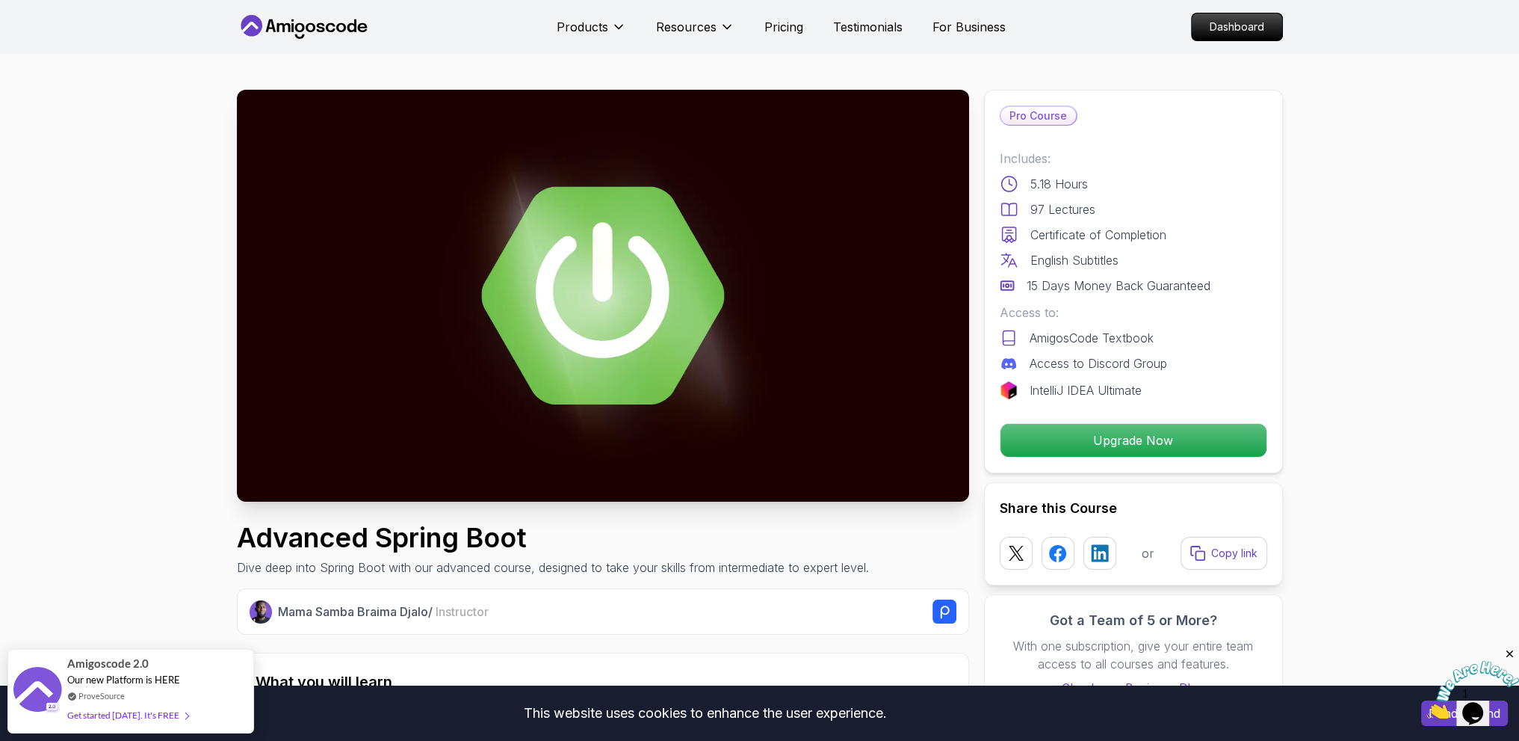
drag, startPoint x: 69, startPoint y: 268, endPoint x: 57, endPoint y: 193, distance: 76.4
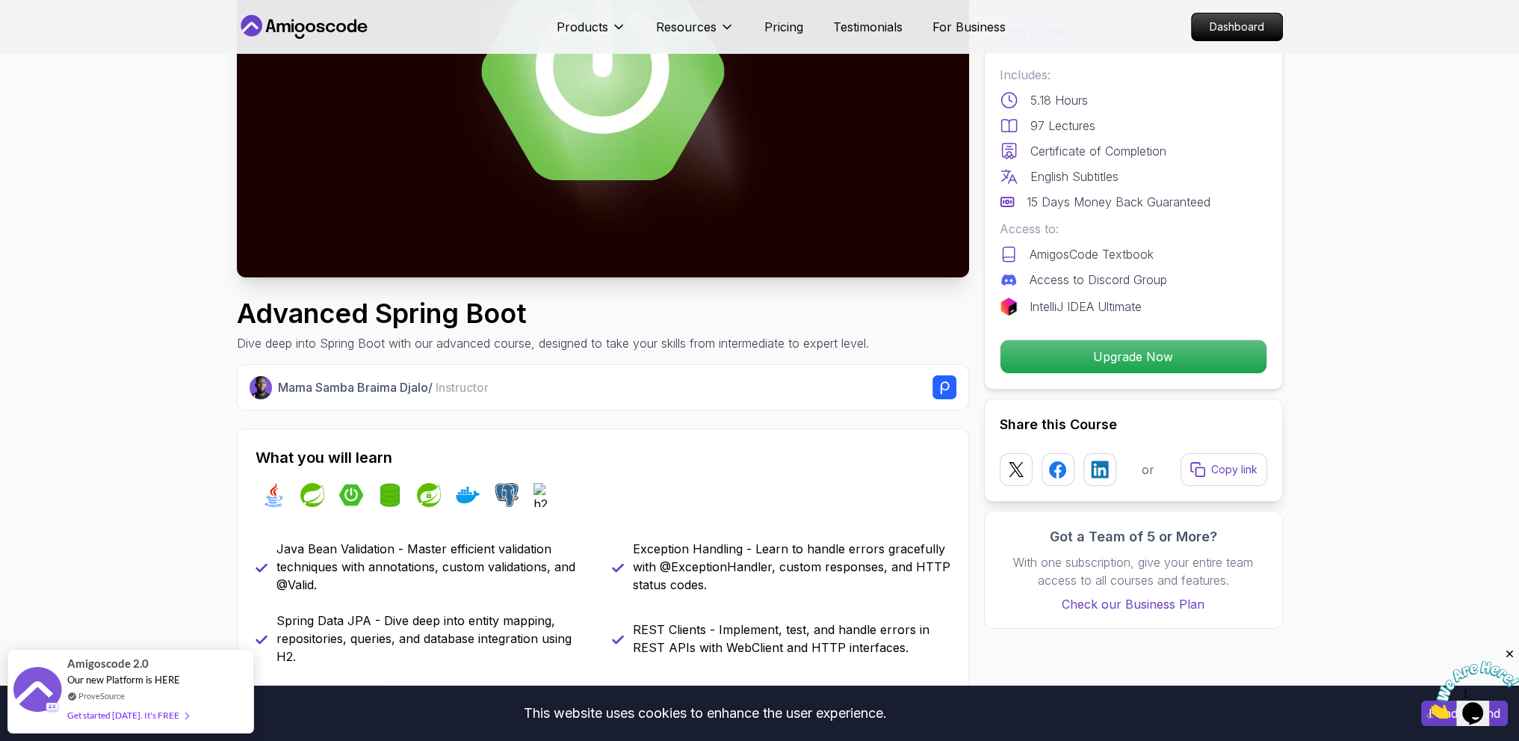
scroll to position [448, 0]
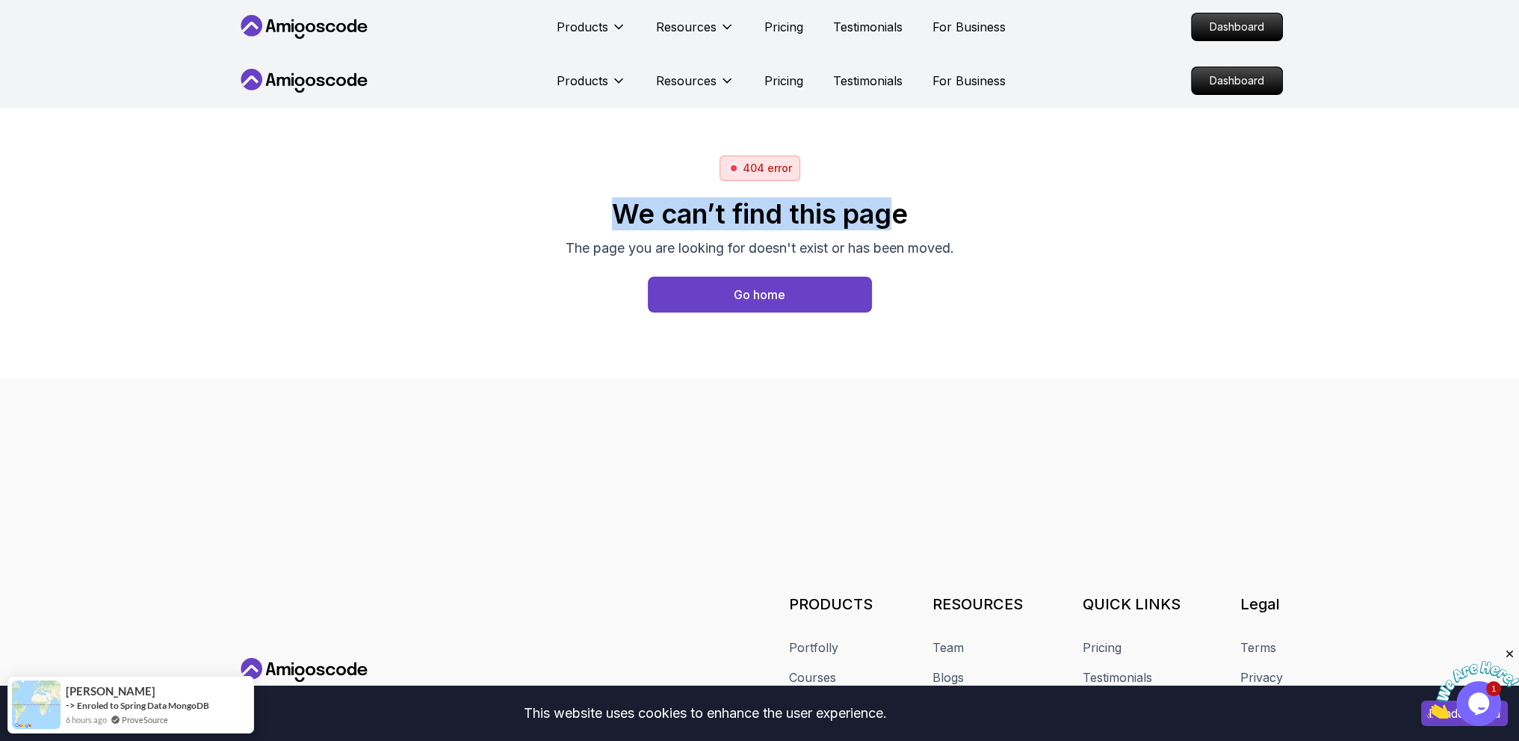
drag, startPoint x: 616, startPoint y: 217, endPoint x: 888, endPoint y: 225, distance: 272.8
click at [888, 225] on h2 "We can’t find this page" at bounding box center [760, 214] width 389 height 30
click at [762, 222] on h2 "We can’t find this page" at bounding box center [760, 214] width 389 height 30
drag, startPoint x: 572, startPoint y: 244, endPoint x: 448, endPoint y: 225, distance: 124.8
click at [448, 225] on div "404 error We can’t find this page The page you are looking for doesn't exist or…" at bounding box center [760, 242] width 1046 height 175
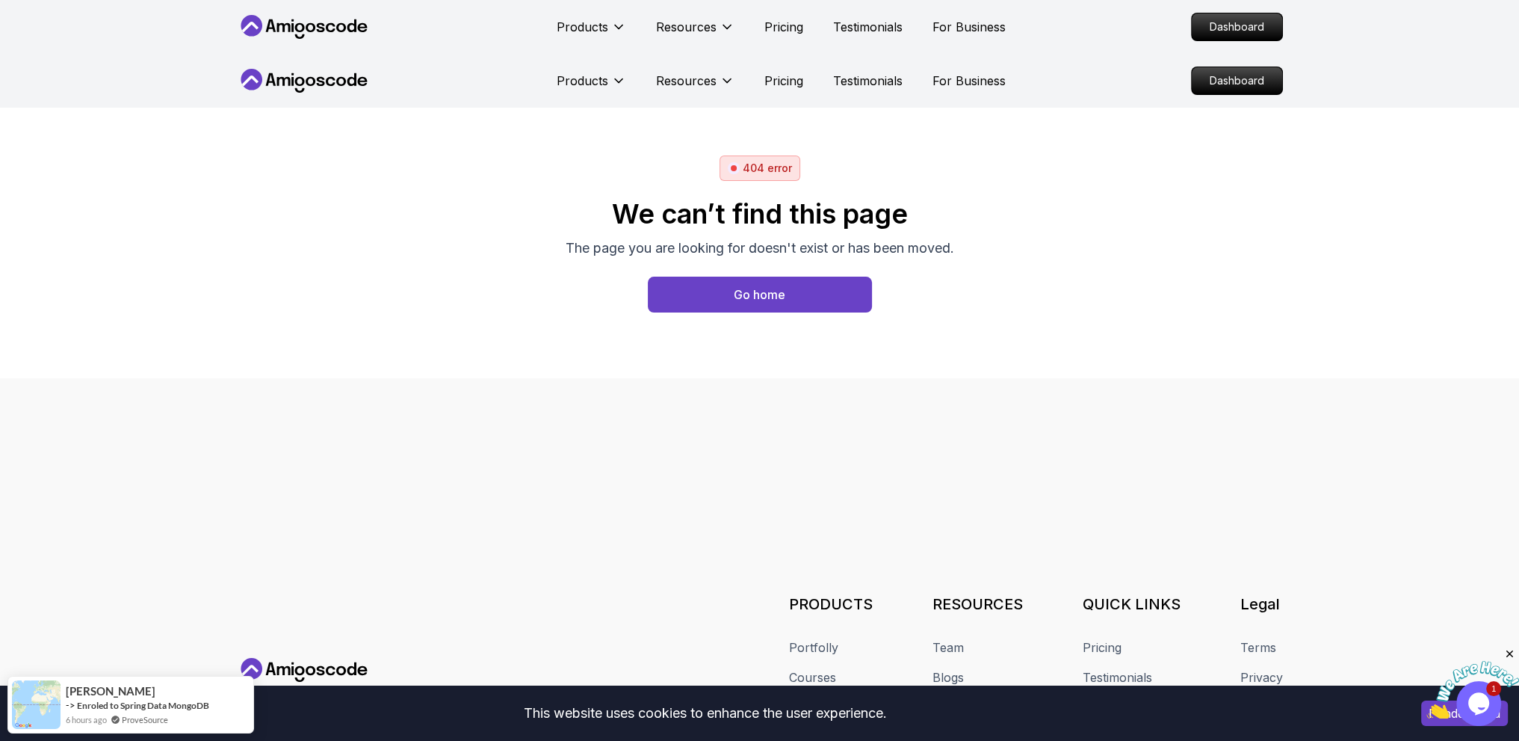
drag, startPoint x: 524, startPoint y: 228, endPoint x: 421, endPoint y: 195, distance: 107.5
click at [410, 185] on div "404 error We can’t find this page The page you are looking for doesn't exist or…" at bounding box center [760, 242] width 1046 height 175
click at [752, 292] on div "Go home" at bounding box center [760, 294] width 52 height 18
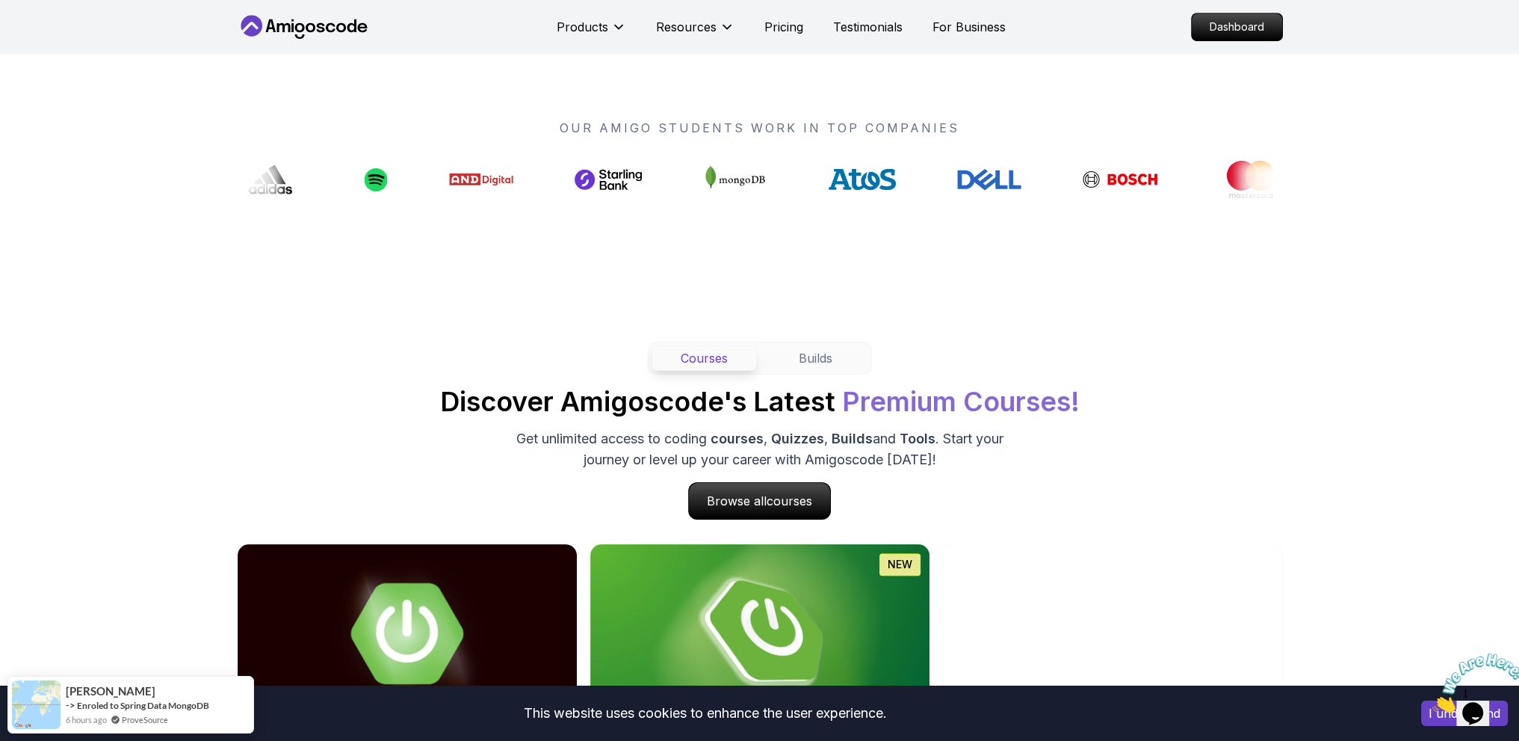
scroll to position [1345, 0]
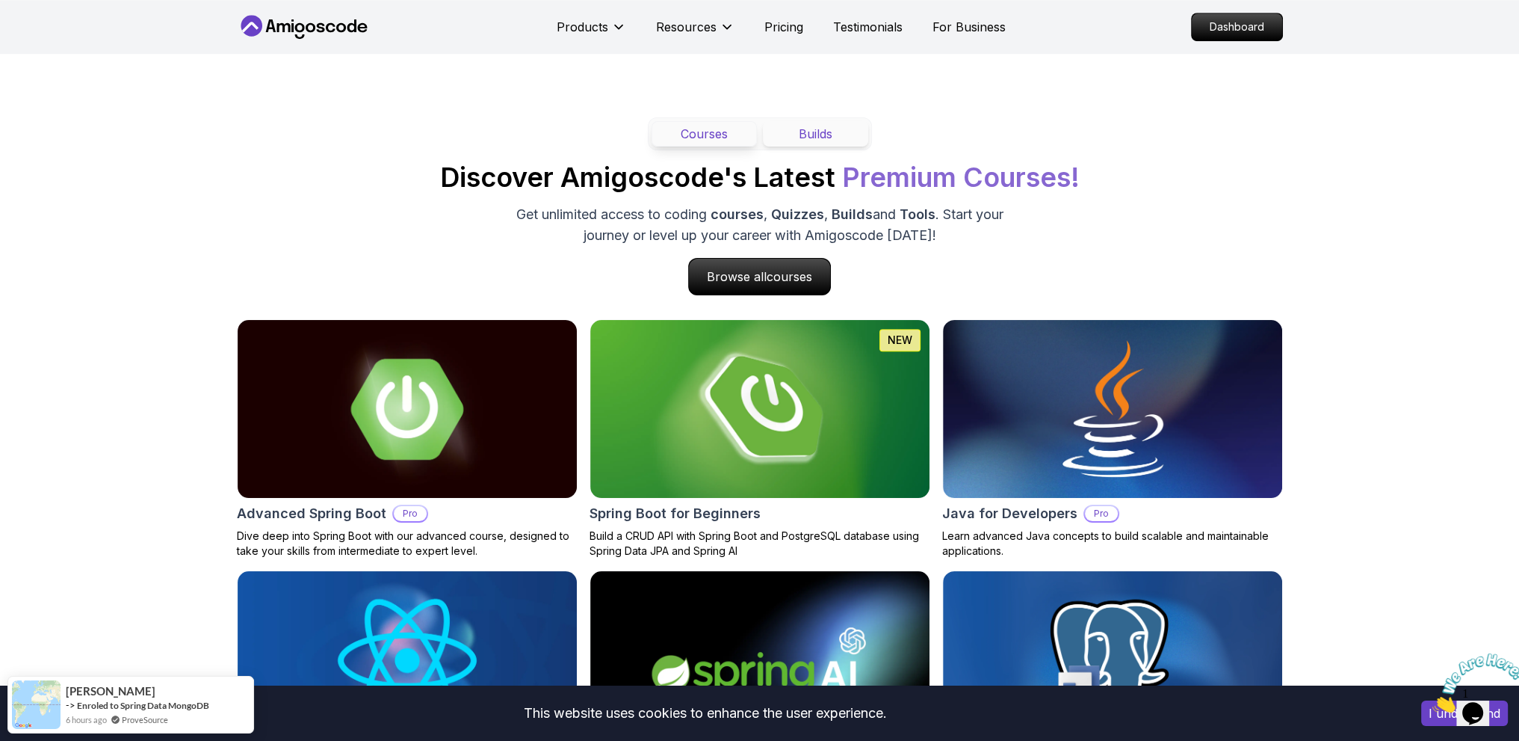
click at [806, 139] on button "Builds" at bounding box center [815, 133] width 105 height 25
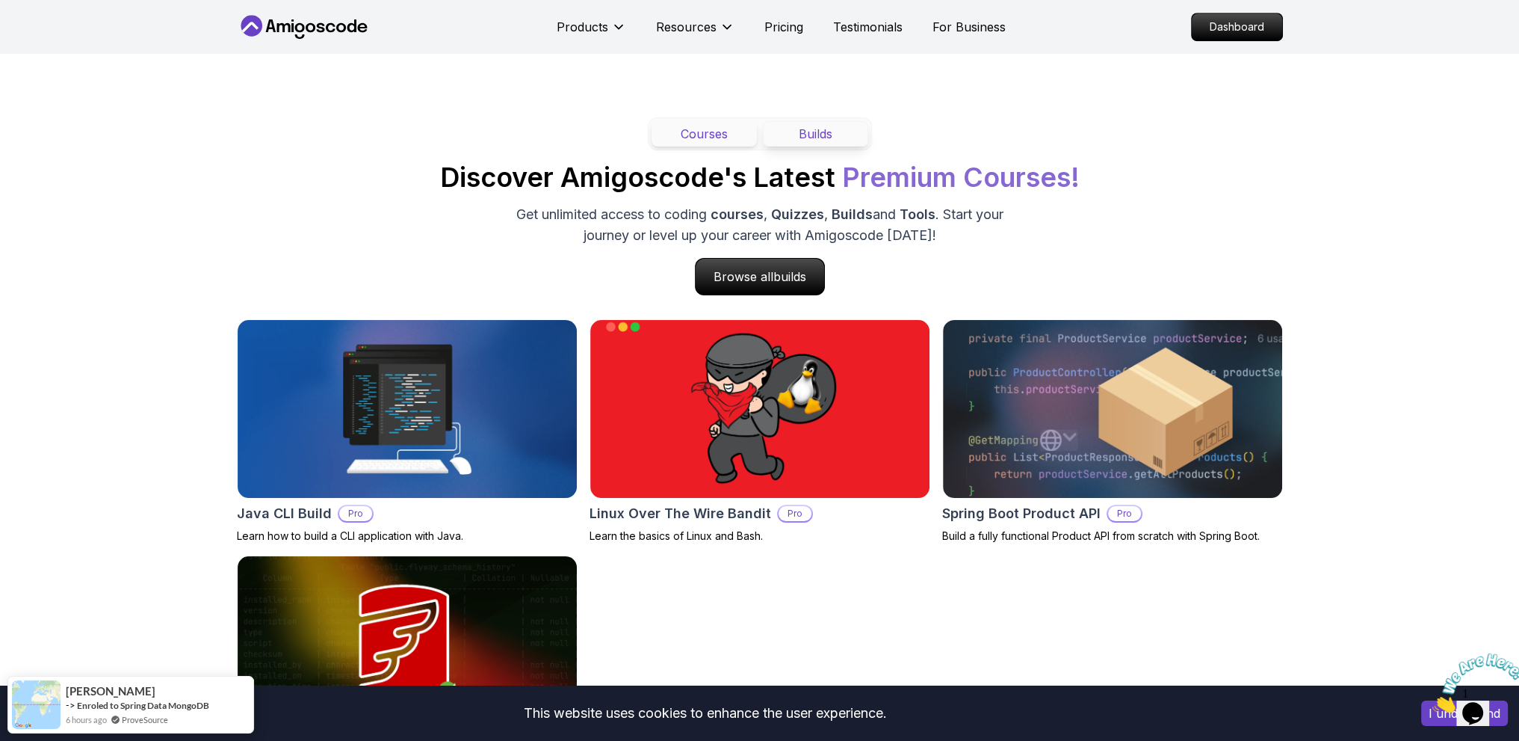
click at [721, 134] on button "Courses" at bounding box center [704, 133] width 105 height 25
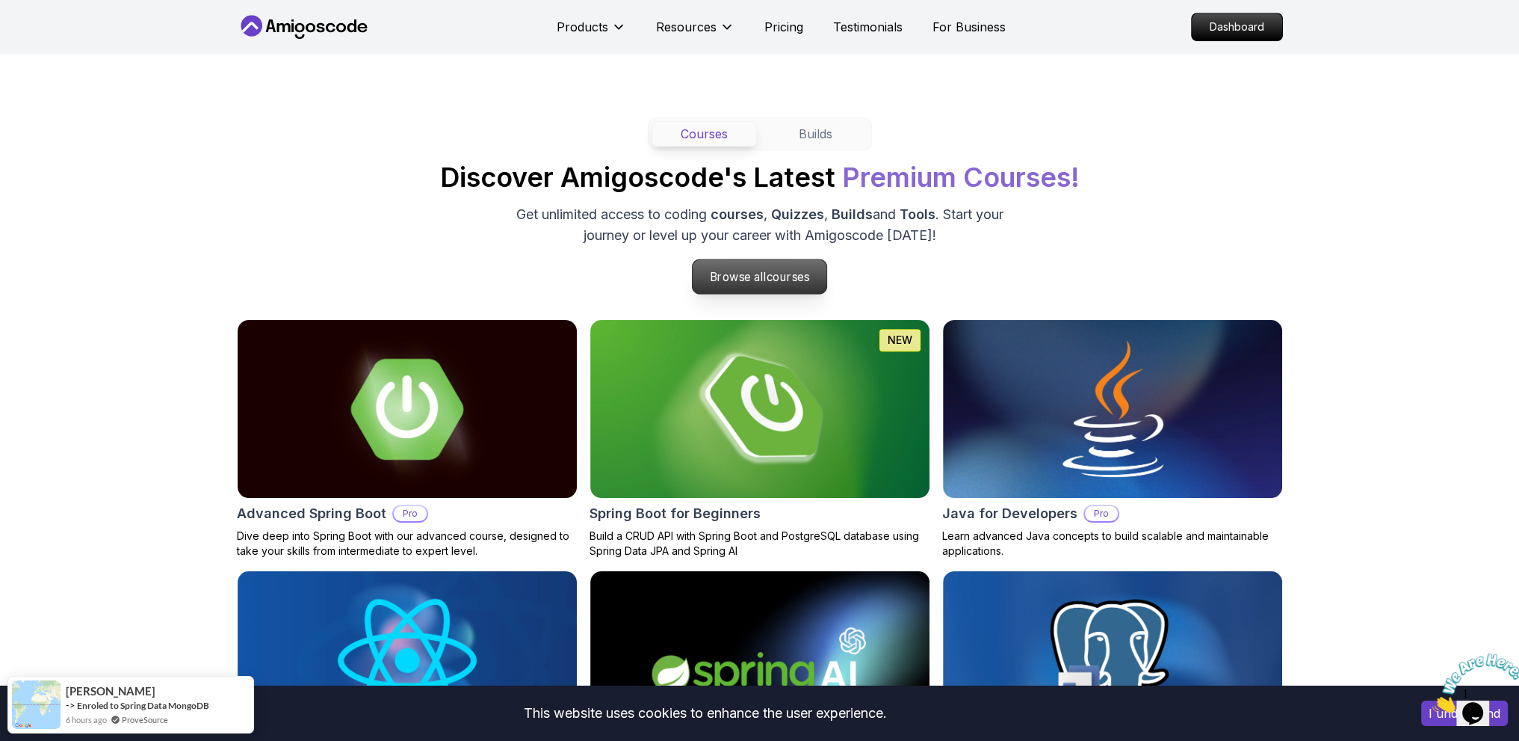
click at [767, 271] on span "courses" at bounding box center [788, 277] width 43 height 14
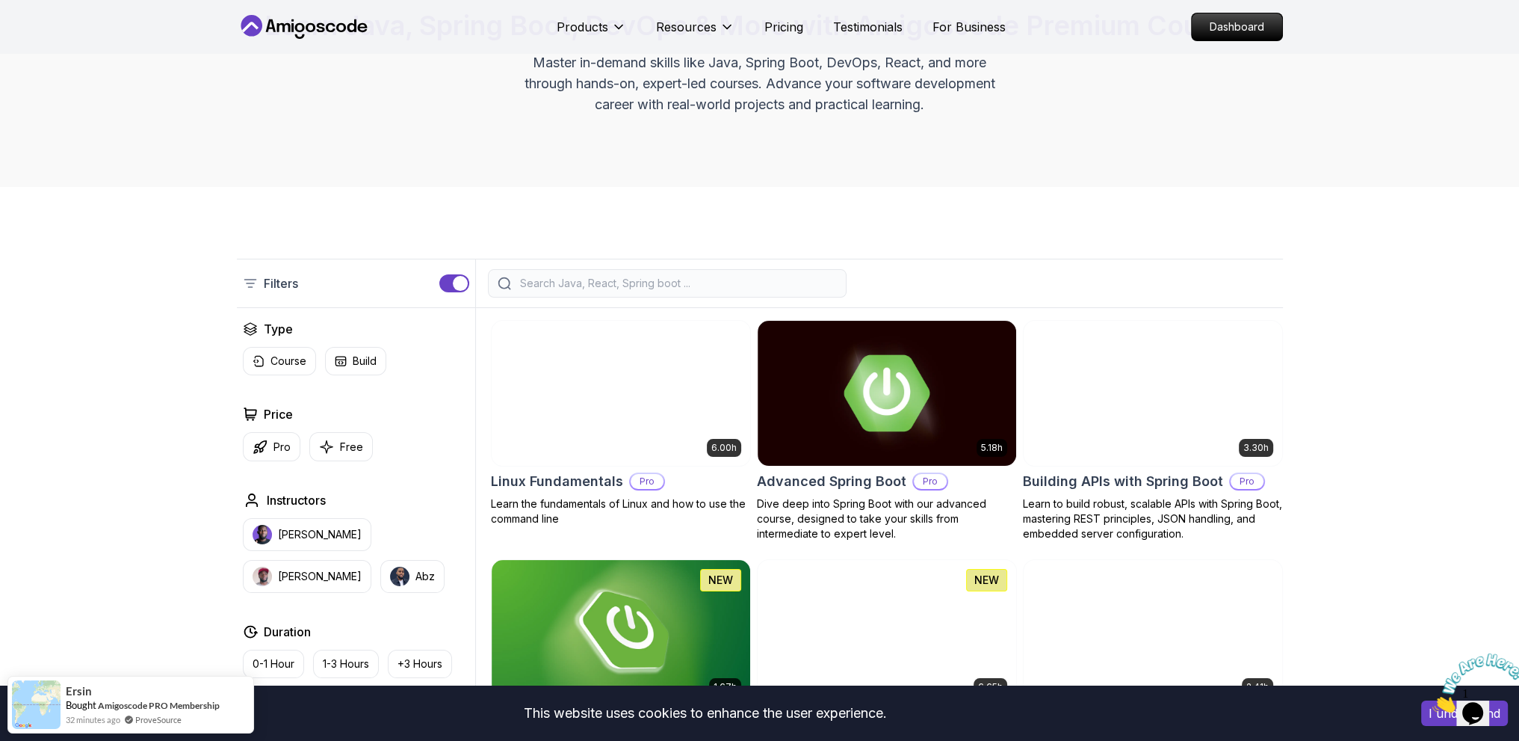
scroll to position [224, 0]
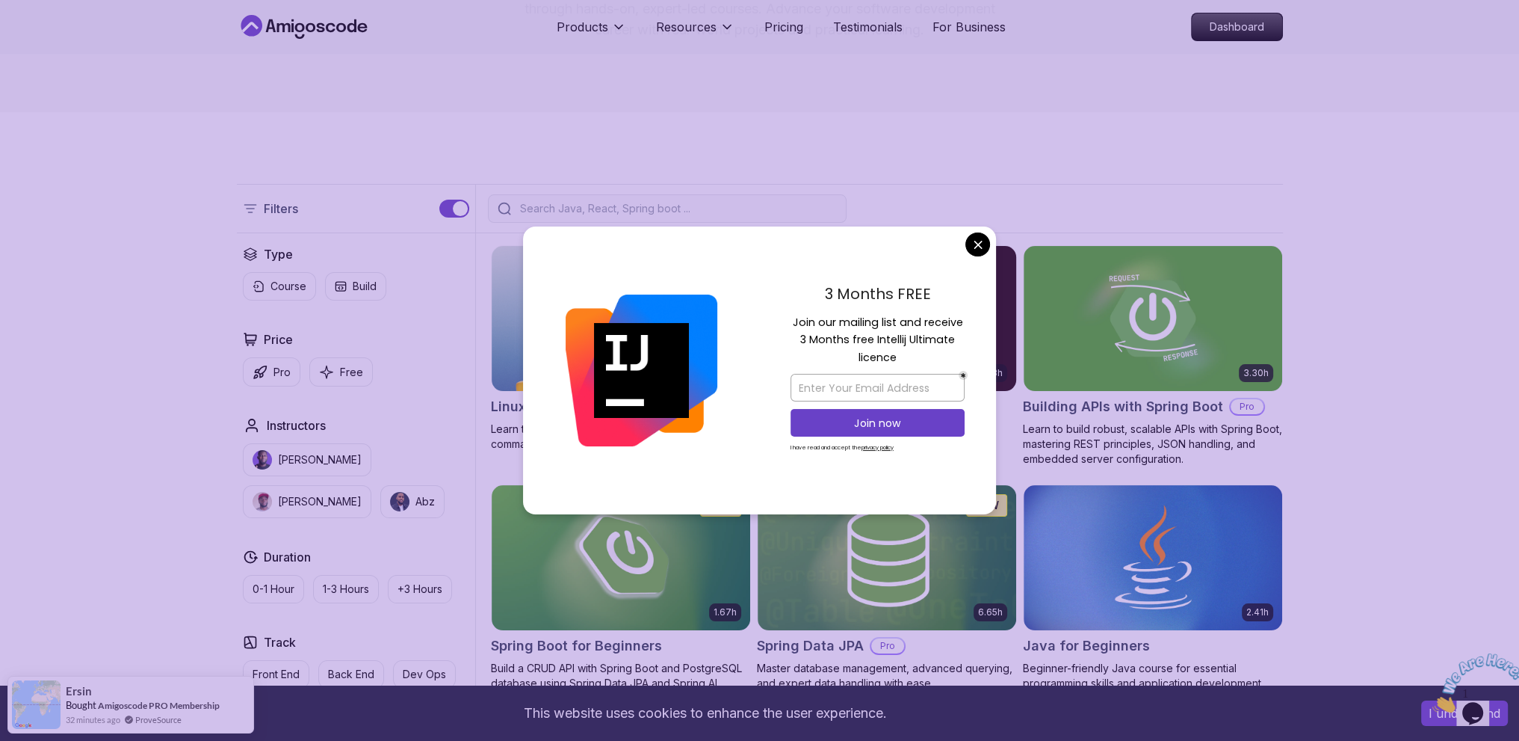
drag, startPoint x: 978, startPoint y: 244, endPoint x: 951, endPoint y: 248, distance: 27.2
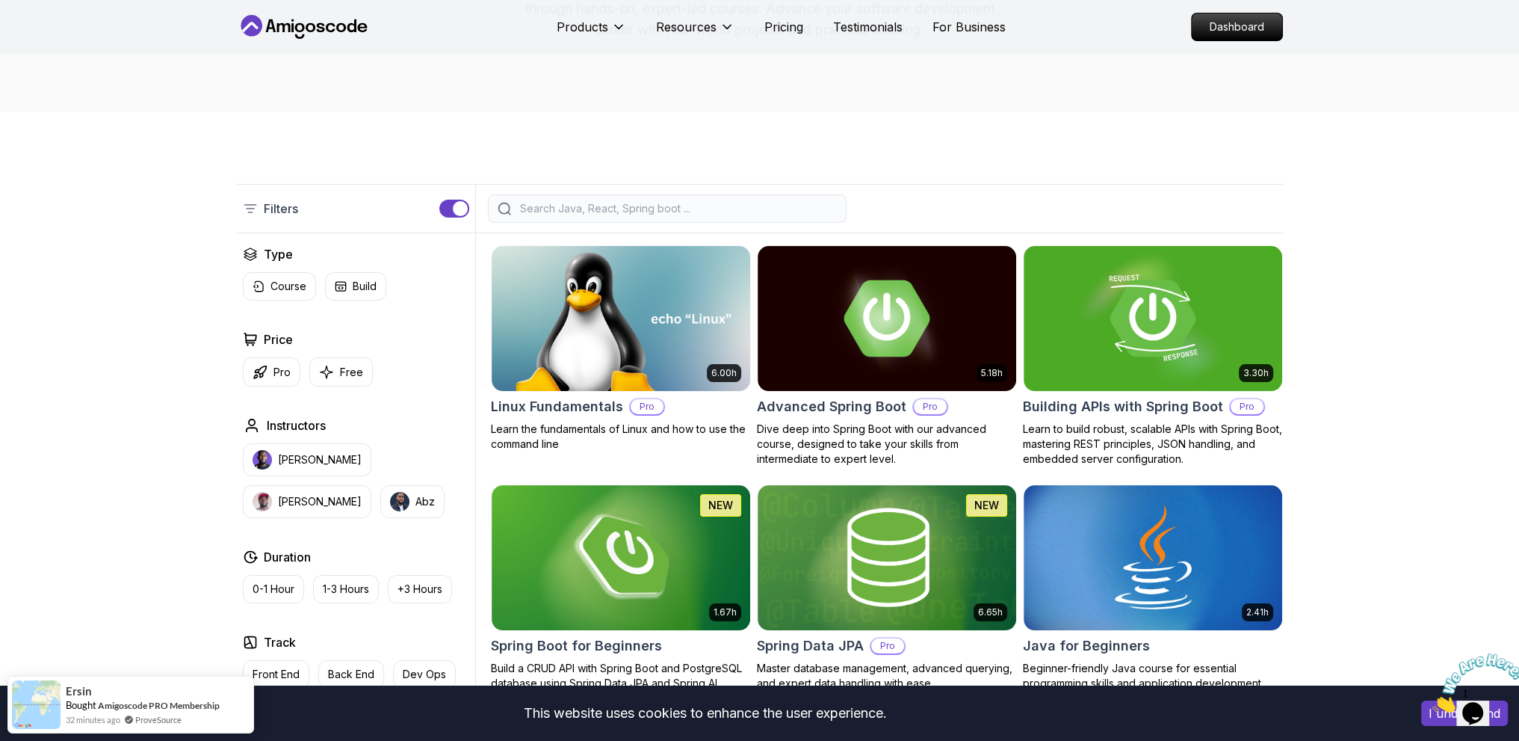
drag, startPoint x: 144, startPoint y: 224, endPoint x: 123, endPoint y: 164, distance: 63.6
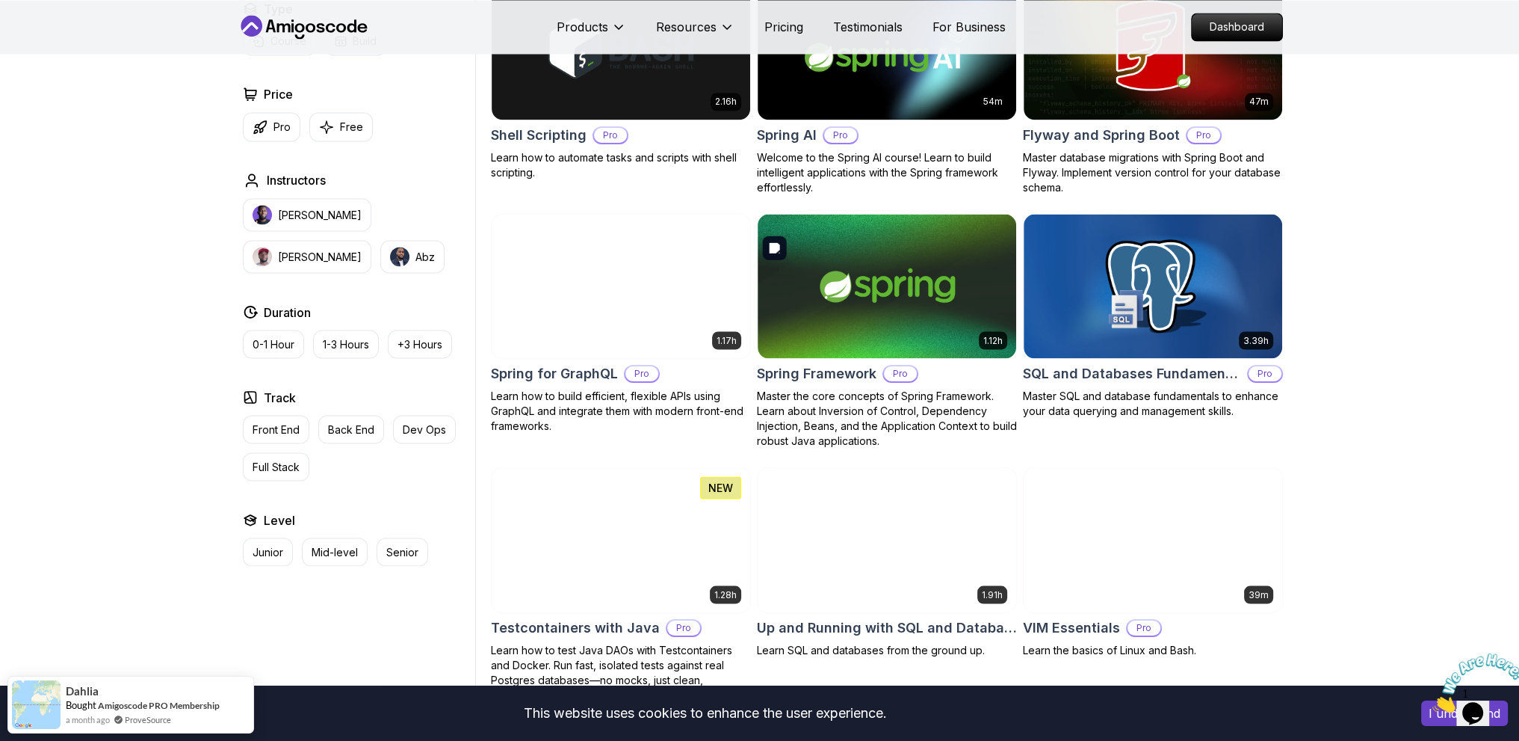
scroll to position [3512, 0]
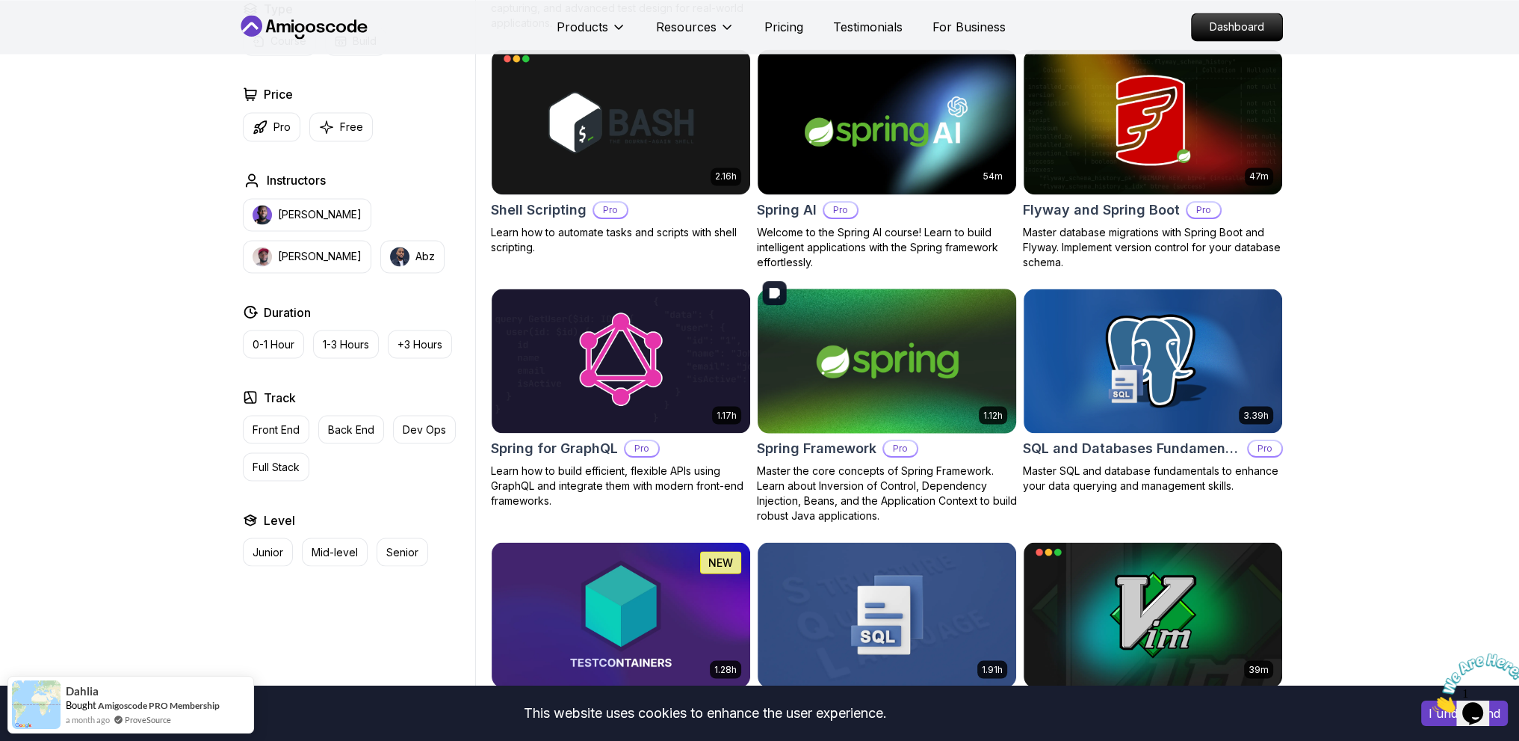
click at [889, 333] on img at bounding box center [886, 361] width 271 height 152
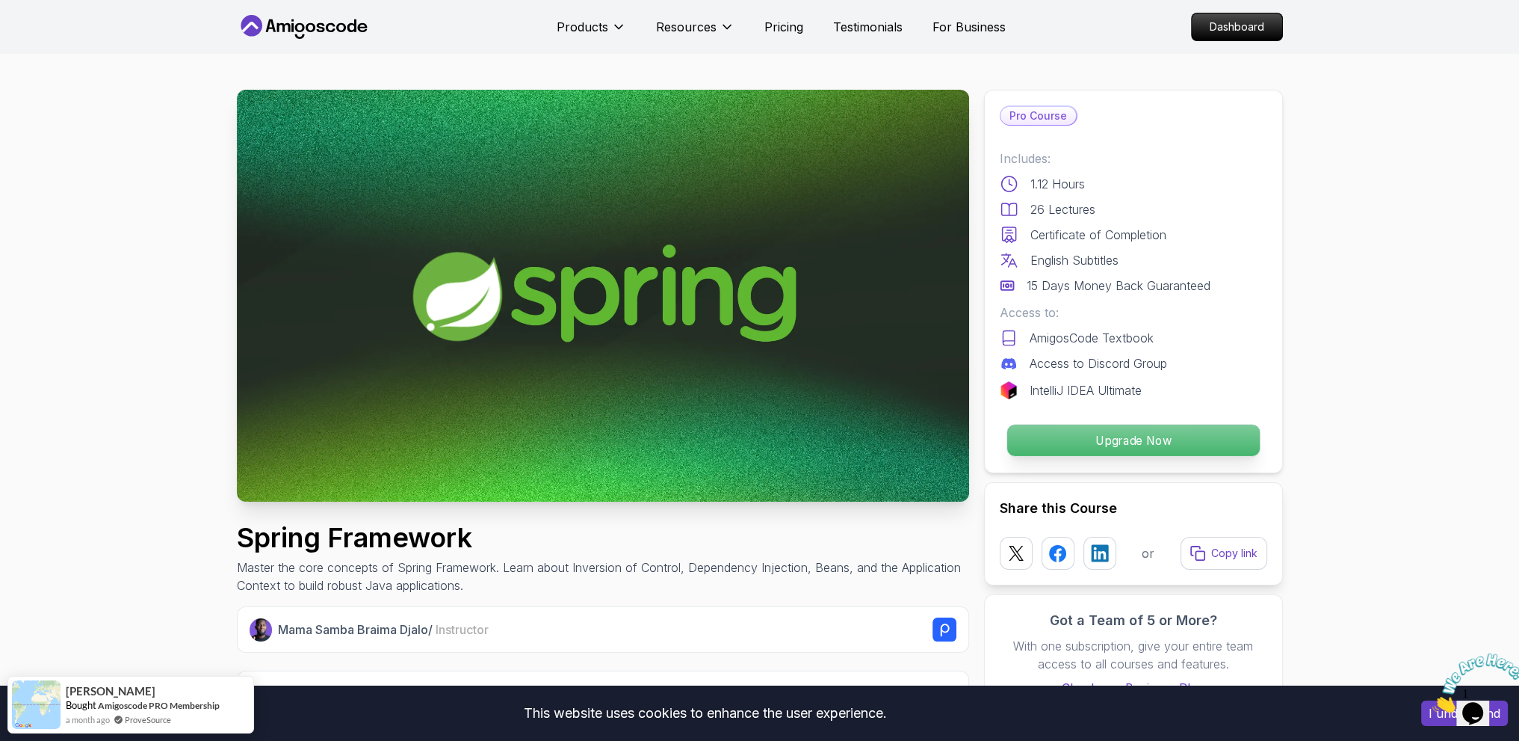
click at [1127, 445] on p "Upgrade Now" at bounding box center [1133, 439] width 253 height 31
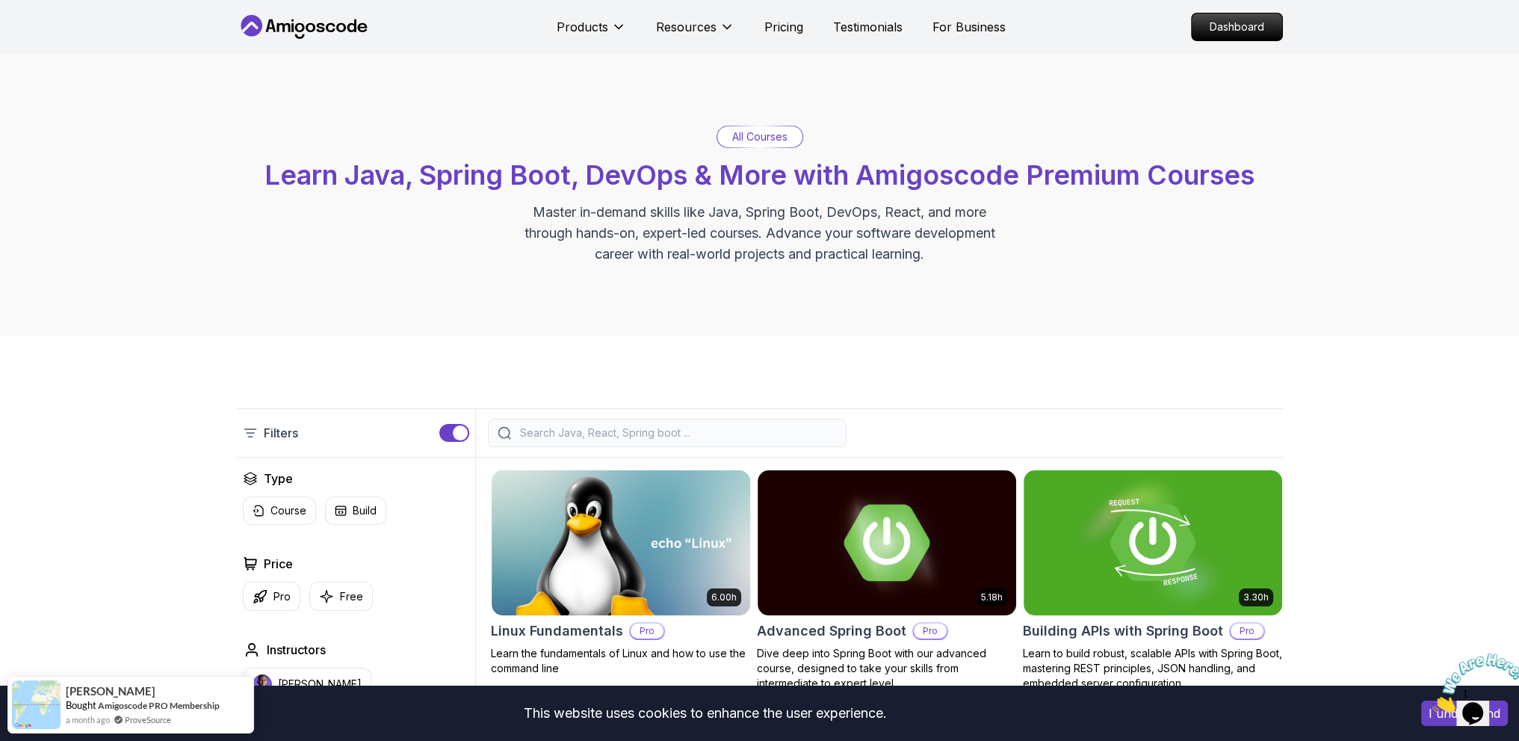
scroll to position [6637, 0]
